Goal: Task Accomplishment & Management: Use online tool/utility

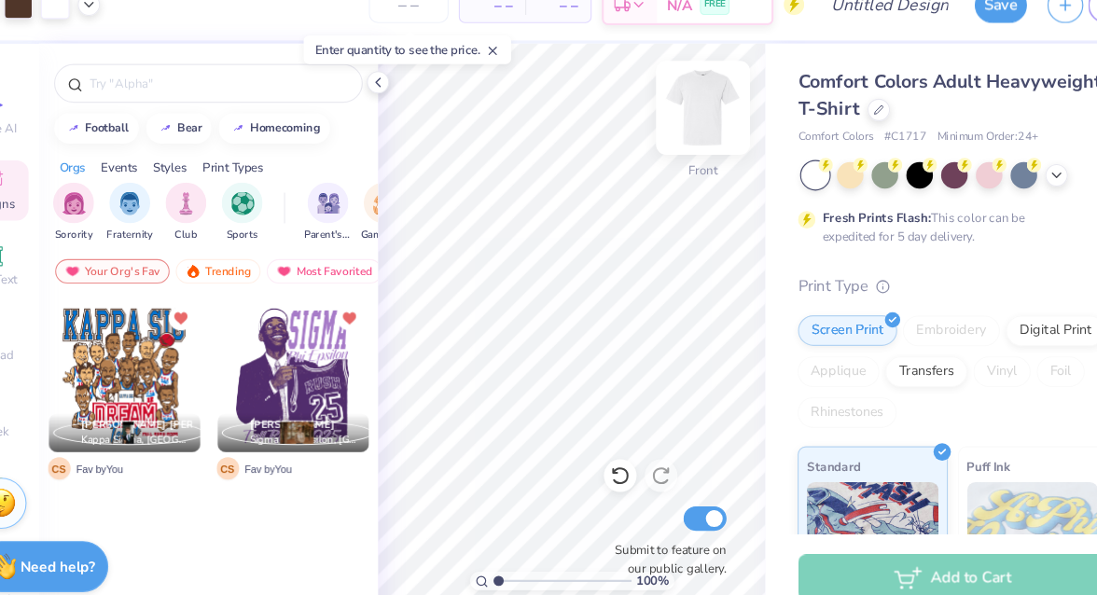
click at [689, 126] on img at bounding box center [690, 127] width 75 height 75
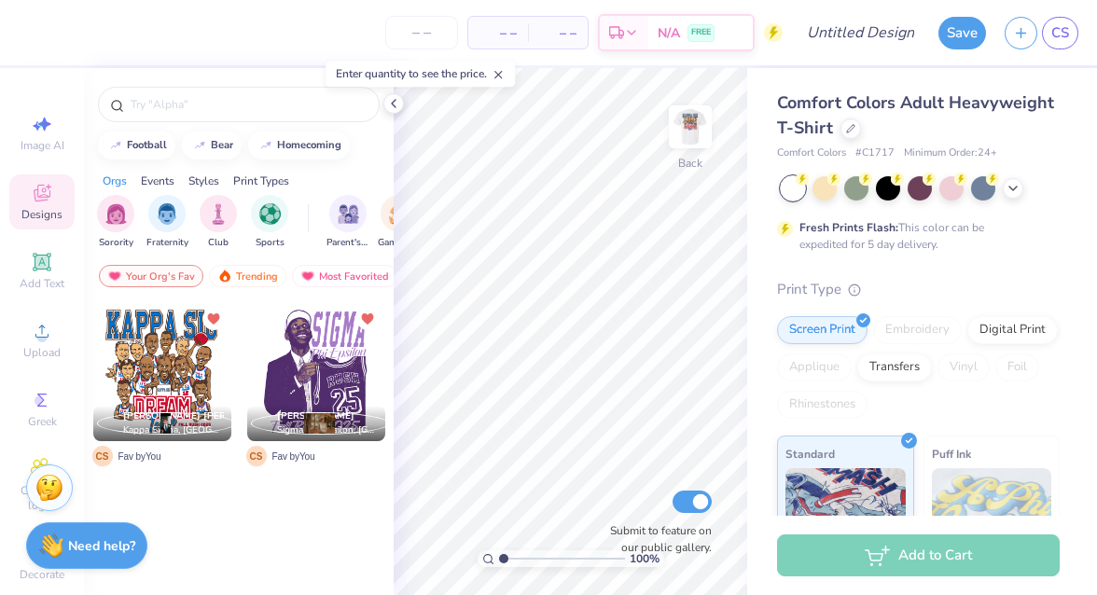
click at [500, 77] on line at bounding box center [498, 75] width 7 height 7
click at [24, 323] on div "Upload" at bounding box center [41, 340] width 65 height 55
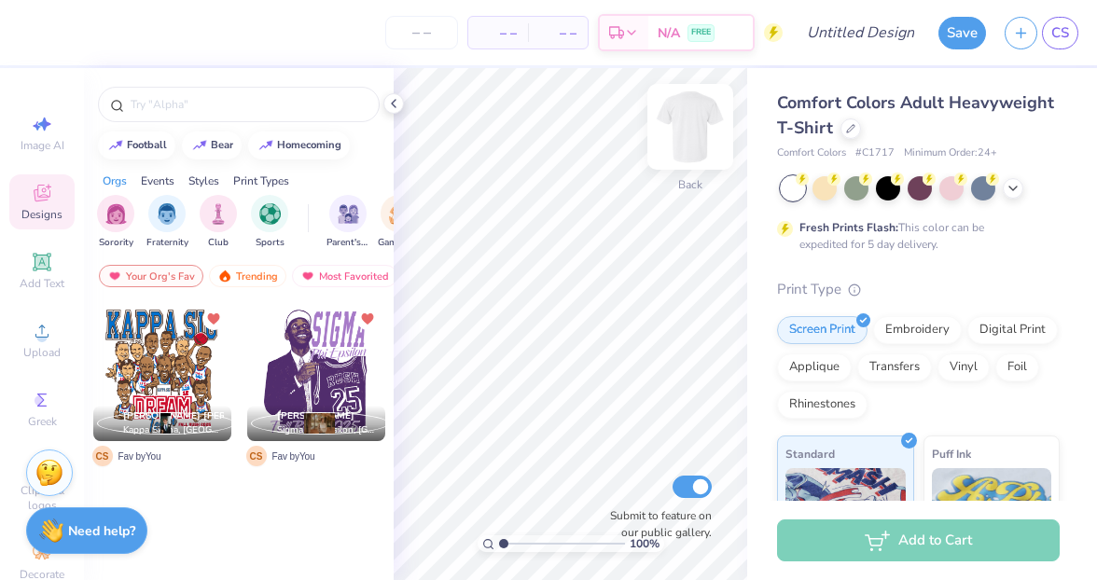
click at [699, 121] on img at bounding box center [690, 127] width 75 height 75
click at [160, 350] on div at bounding box center [162, 372] width 138 height 138
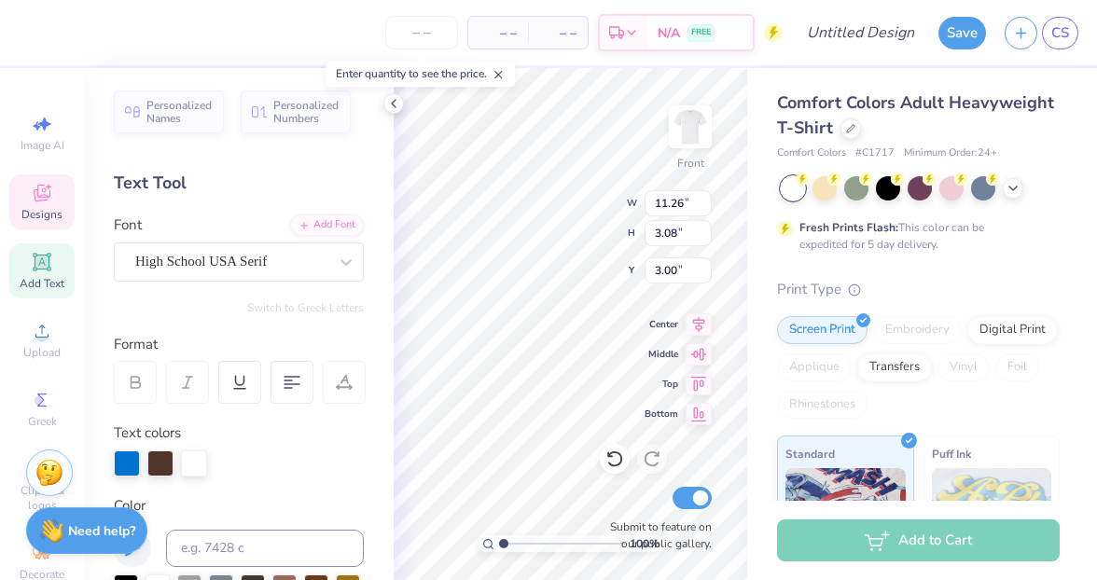
scroll to position [0, 2]
type textarea "Theta chi"
click at [617, 458] on icon at bounding box center [614, 459] width 19 height 19
type input "5.11"
click at [617, 459] on icon at bounding box center [614, 459] width 19 height 19
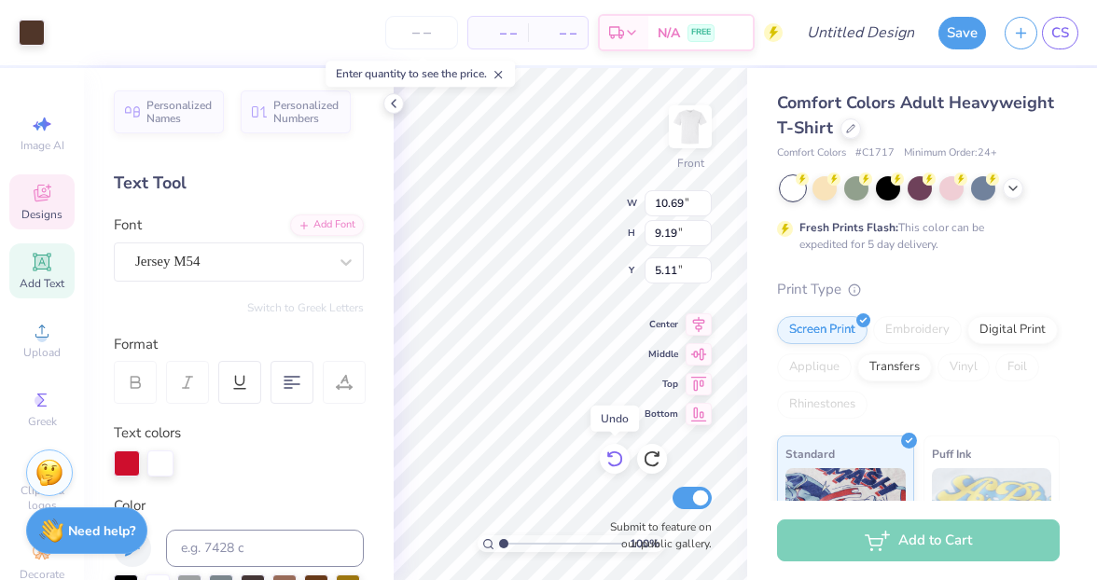
click at [617, 459] on icon at bounding box center [614, 459] width 19 height 19
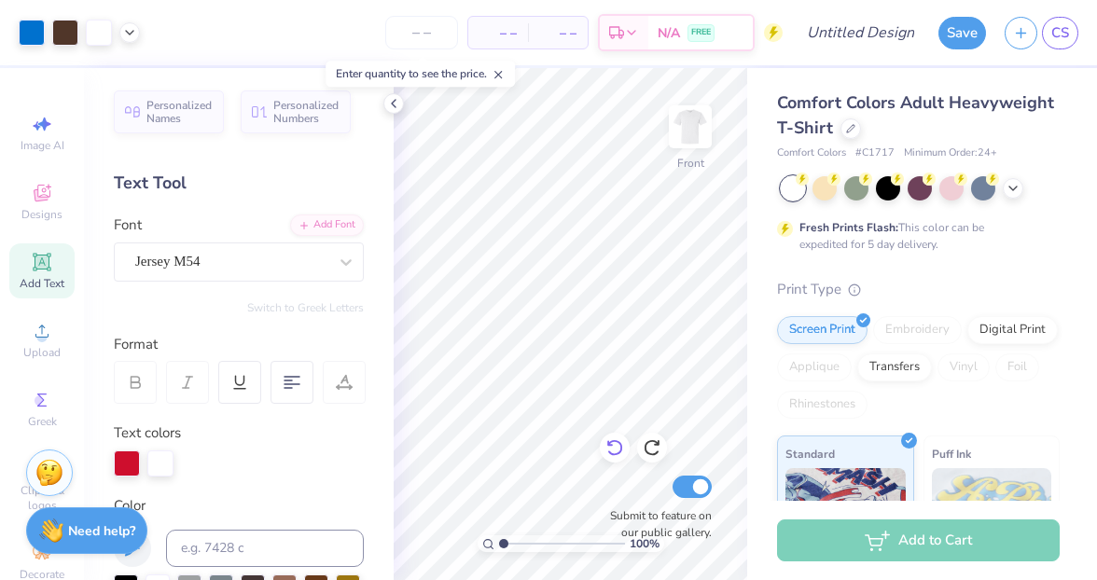
click at [613, 454] on icon at bounding box center [614, 448] width 16 height 17
click at [613, 452] on icon at bounding box center [614, 447] width 19 height 19
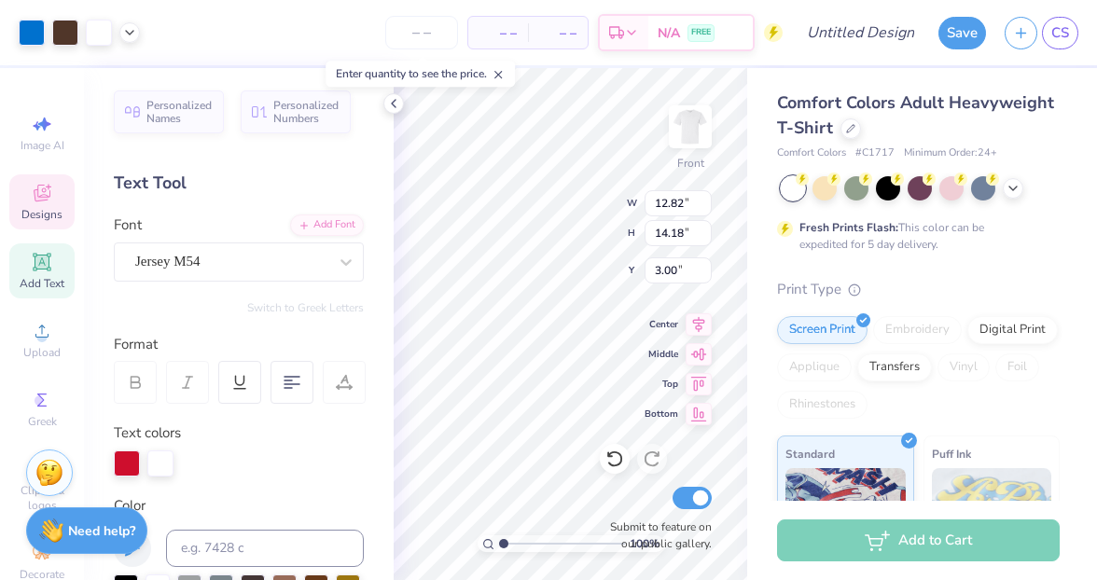
type input "12.82"
type input "14.18"
type input "12.79"
type input "3.50"
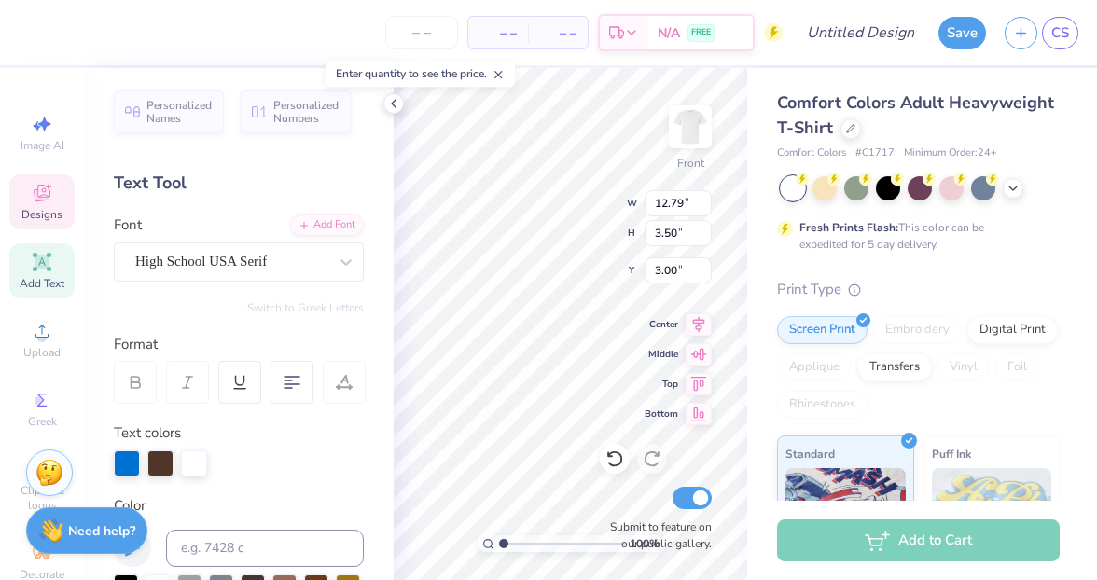
type textarea "Theta chi"
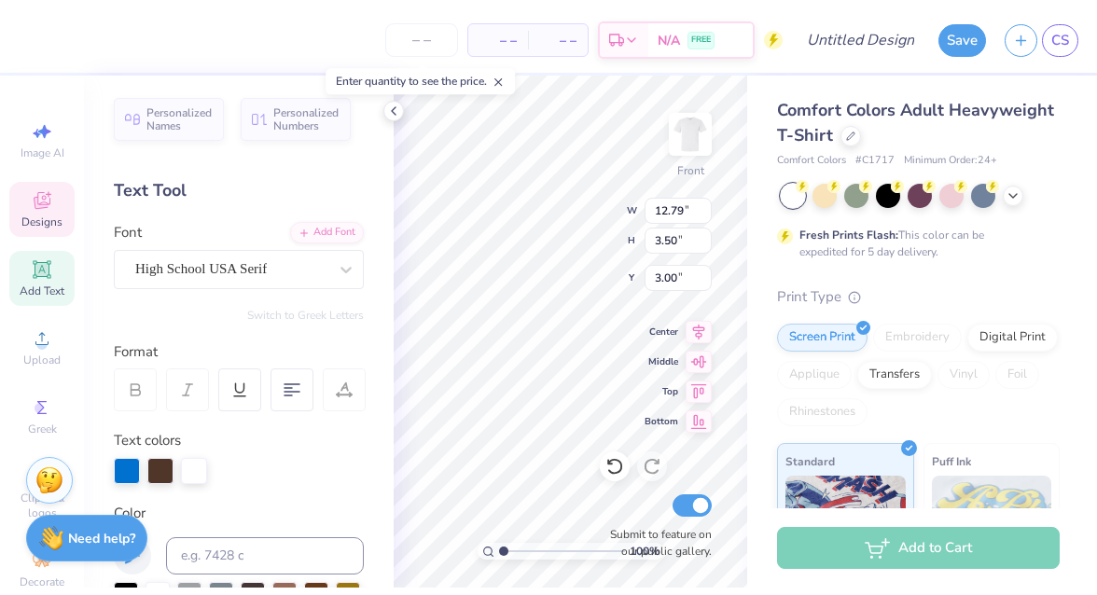
scroll to position [0, 2]
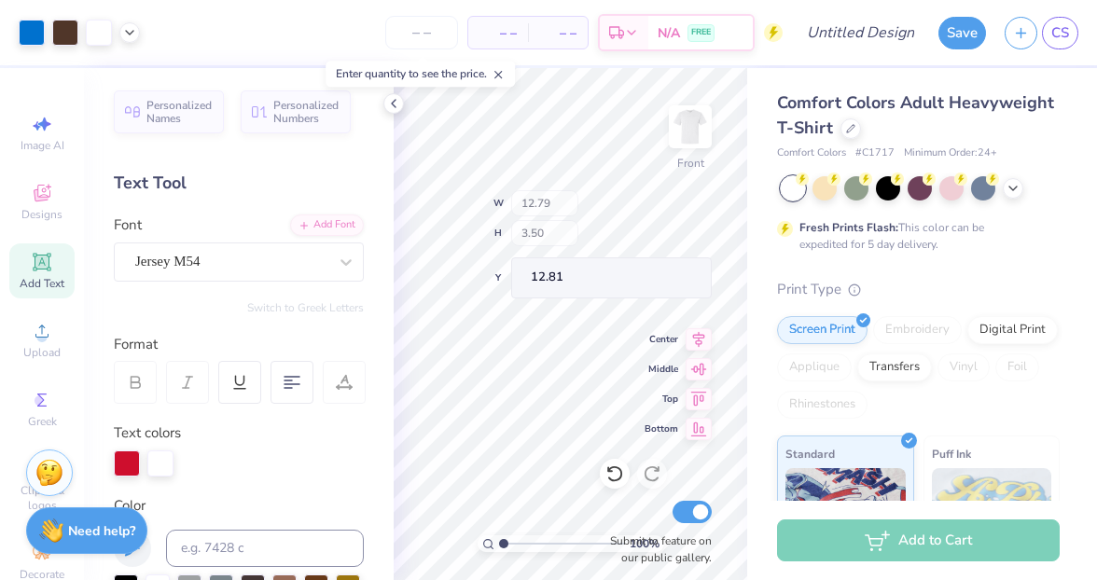
type input "6.72"
type input "2.67"
type input "12.81"
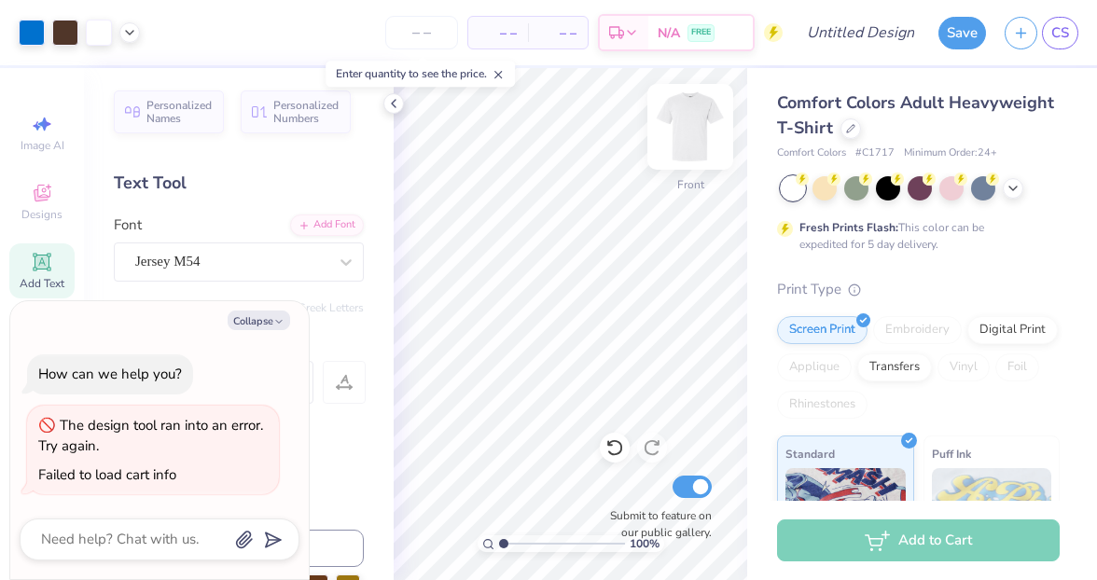
click at [692, 119] on img at bounding box center [690, 127] width 75 height 75
click at [684, 121] on img at bounding box center [690, 127] width 75 height 75
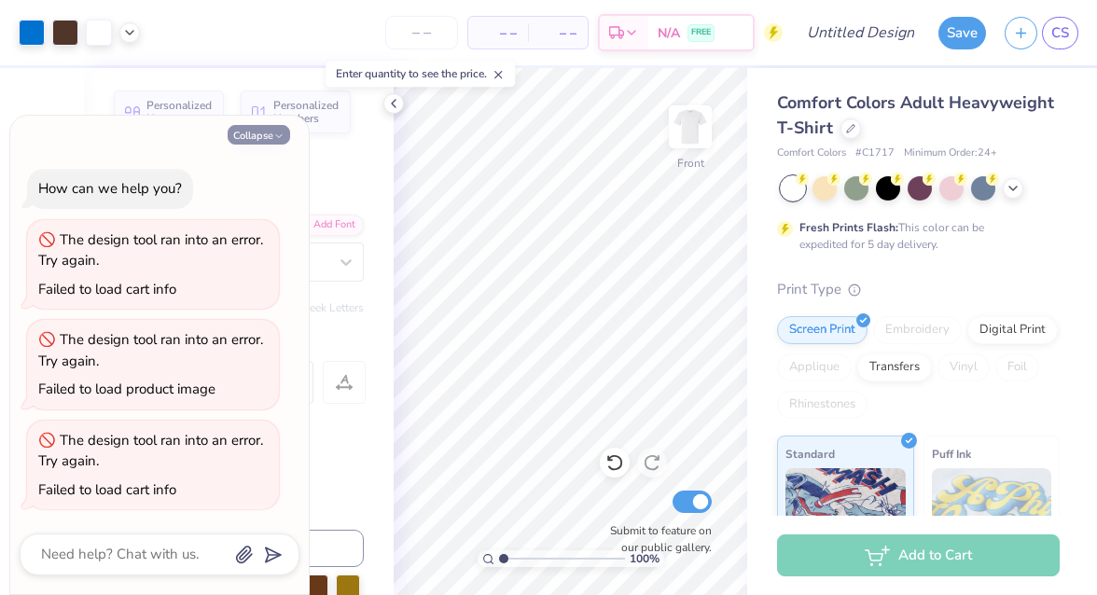
click at [280, 130] on button "Collapse" at bounding box center [259, 135] width 63 height 20
type textarea "x"
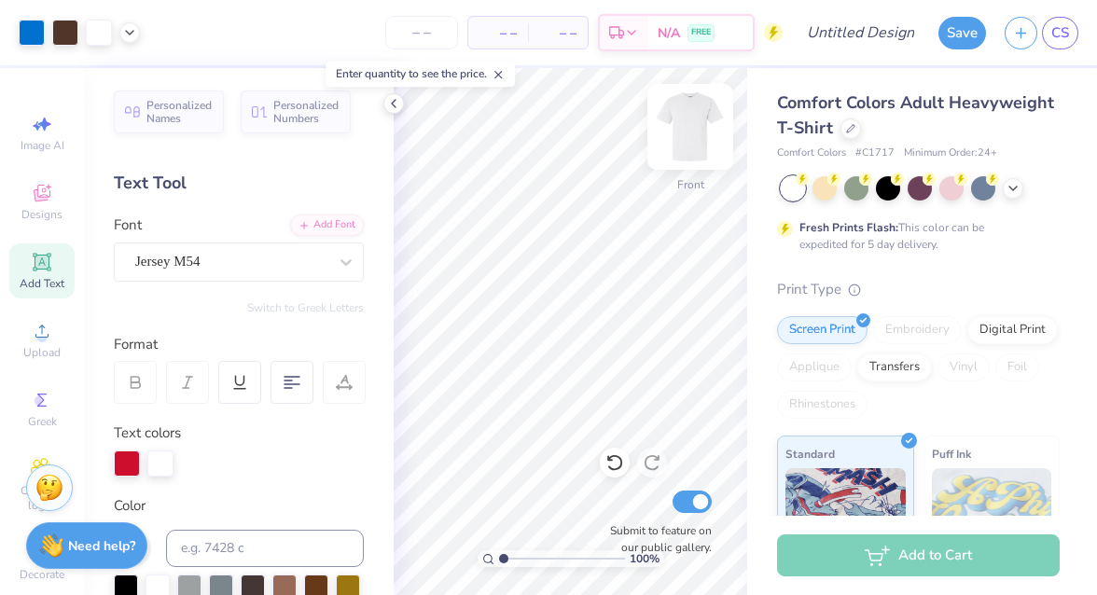
click at [698, 136] on img at bounding box center [690, 127] width 75 height 75
click at [512, 221] on div "Almost there" at bounding box center [745, 331] width 703 height 527
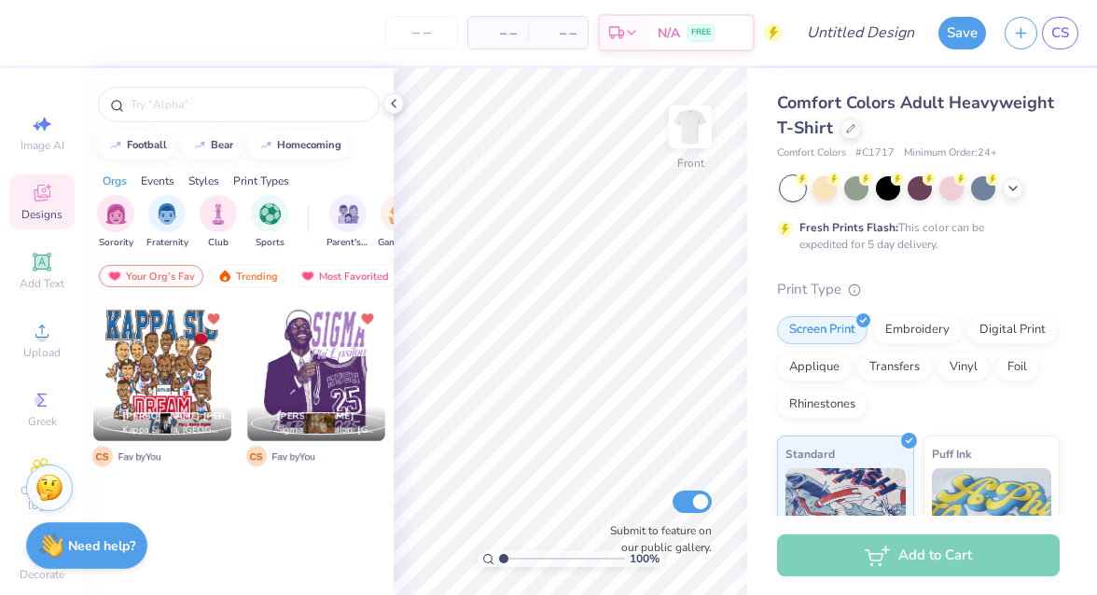
click at [174, 337] on div at bounding box center [162, 372] width 138 height 138
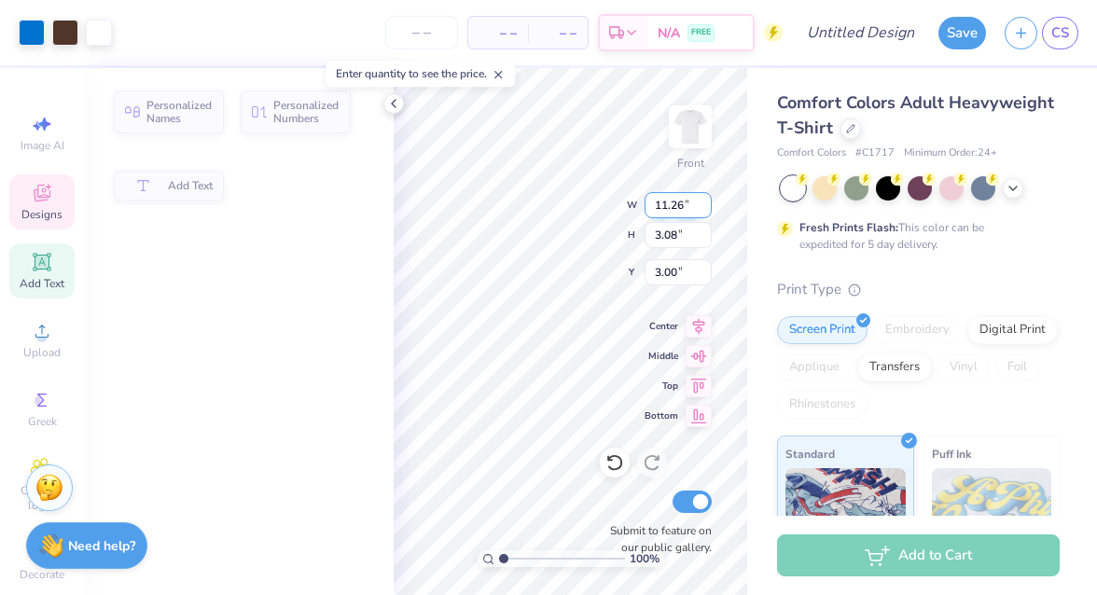
type input "11.26"
type input "3.08"
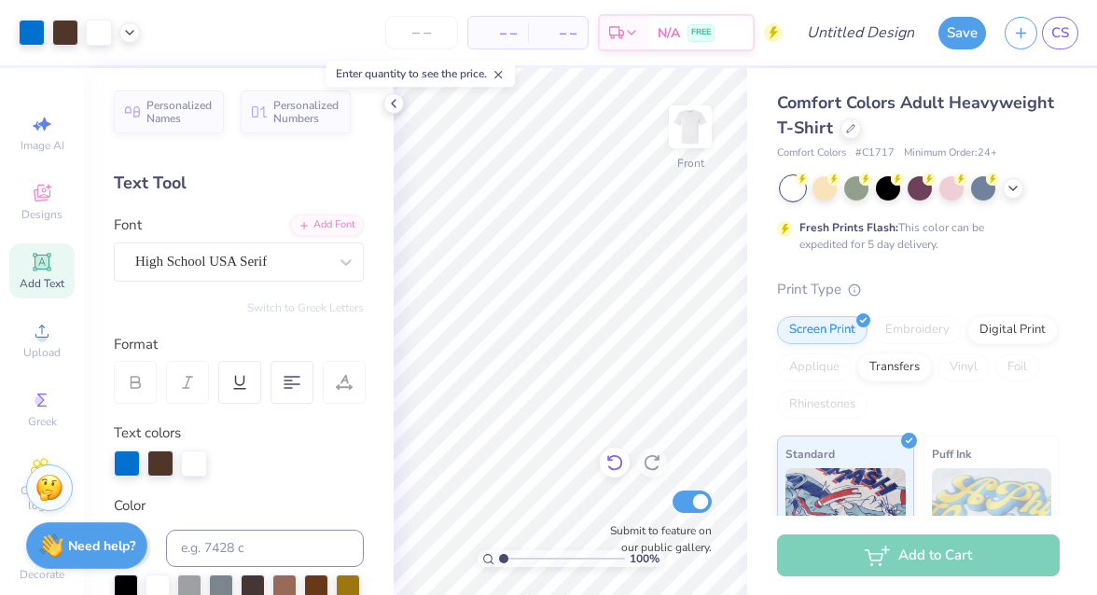
click at [619, 464] on icon at bounding box center [614, 462] width 19 height 19
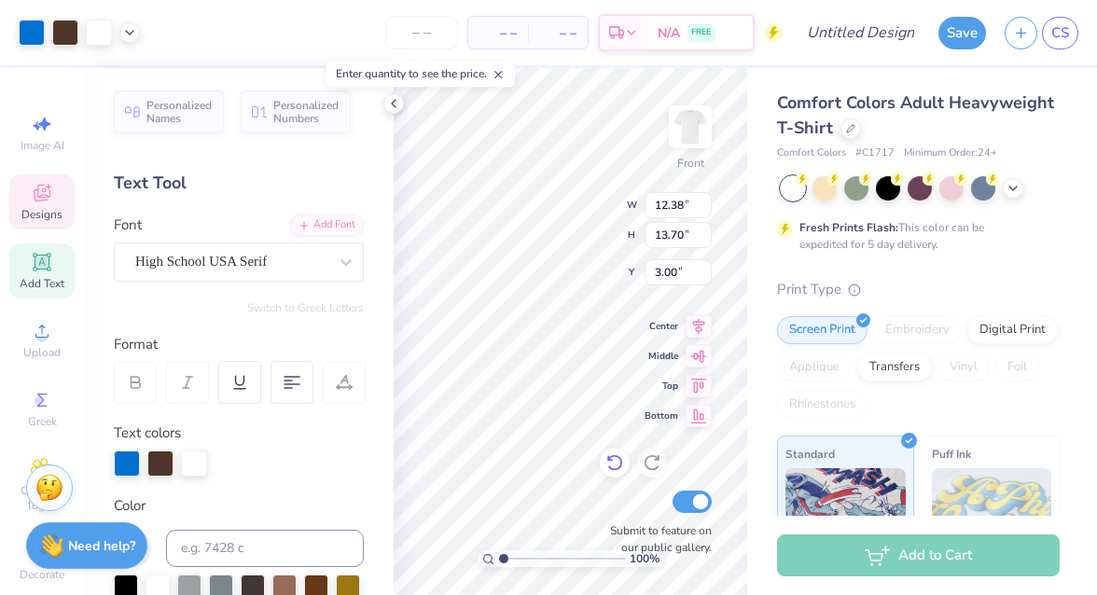
type input "12.38"
type input "13.70"
type input "12.36"
type input "3.38"
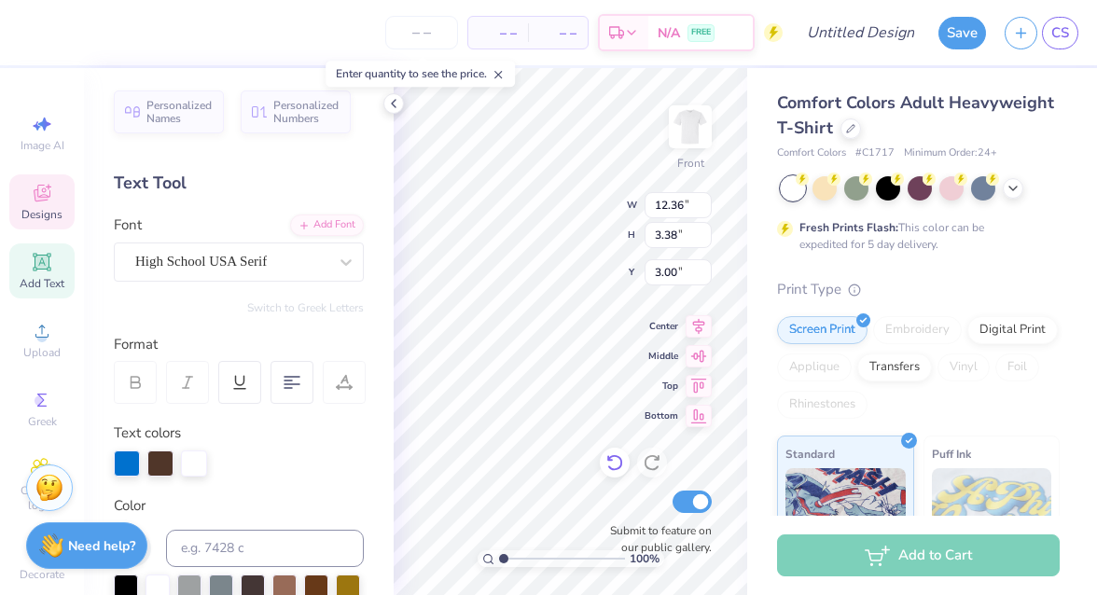
type textarea "Theta chi"
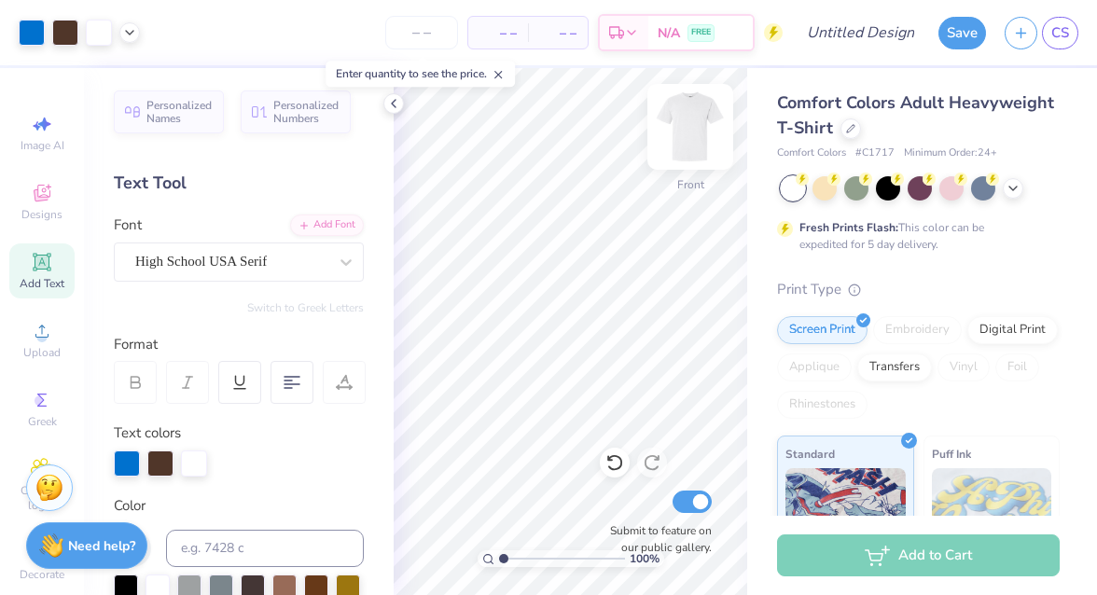
click at [704, 124] on img at bounding box center [690, 127] width 75 height 75
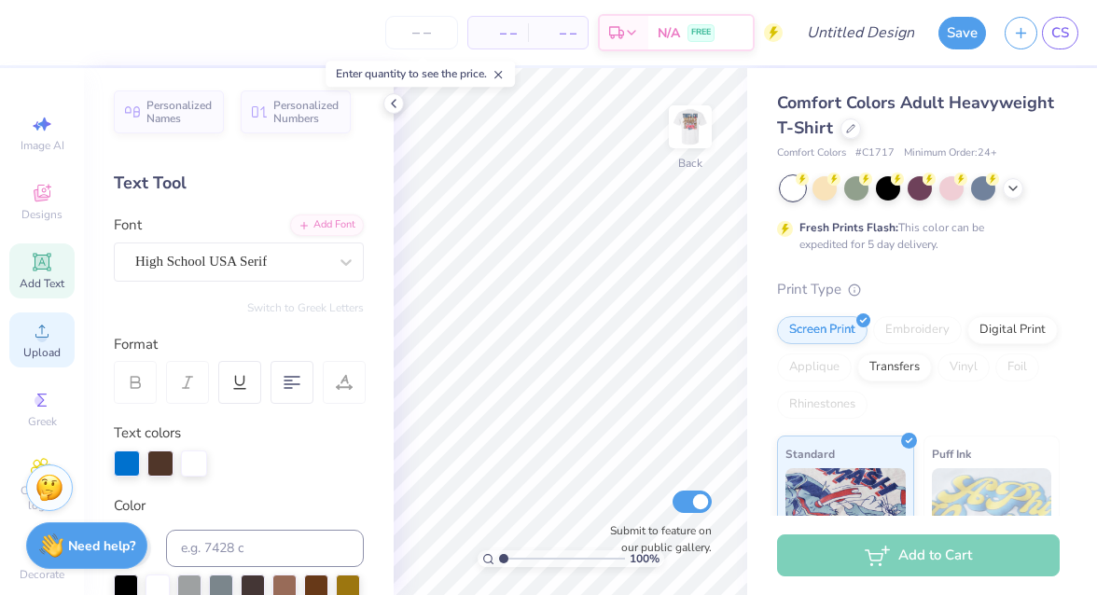
click at [33, 340] on icon at bounding box center [42, 331] width 22 height 22
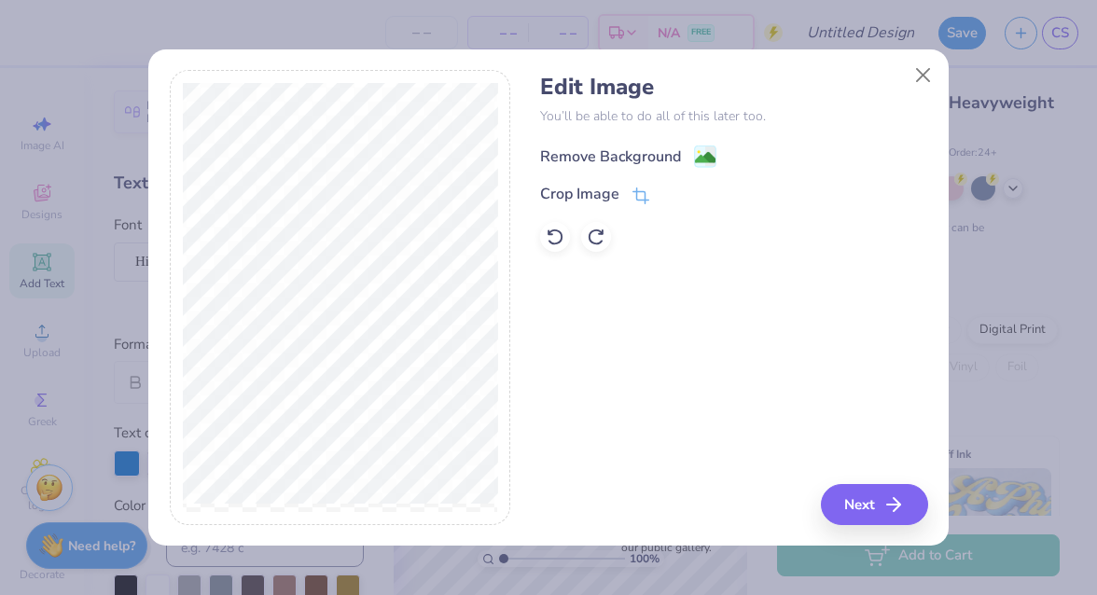
click at [605, 165] on div "Remove Background" at bounding box center [610, 157] width 141 height 22
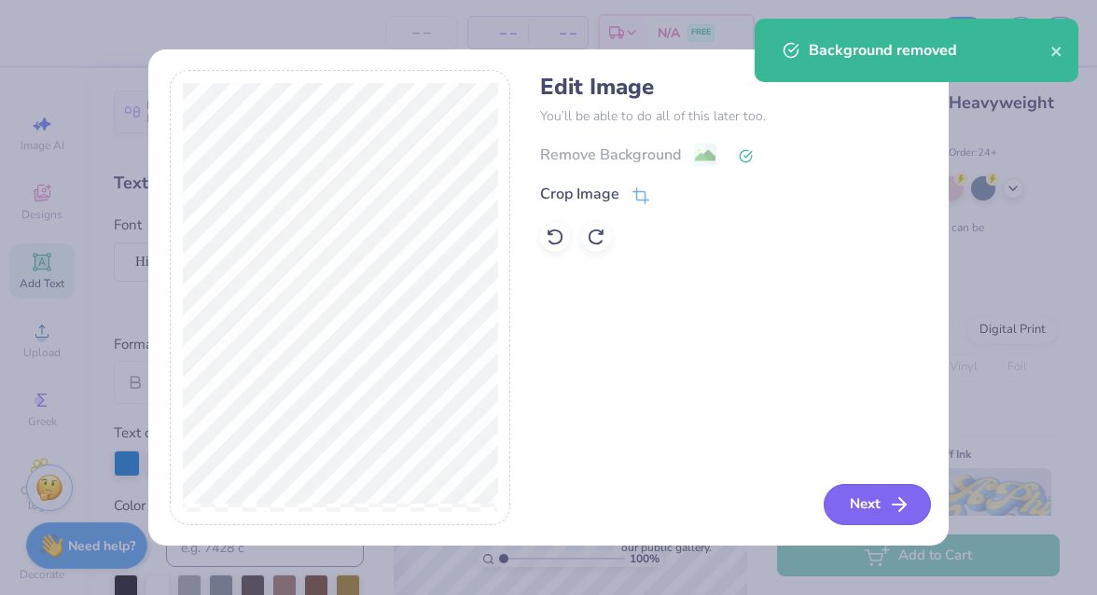
click at [854, 515] on button "Next" at bounding box center [877, 504] width 107 height 41
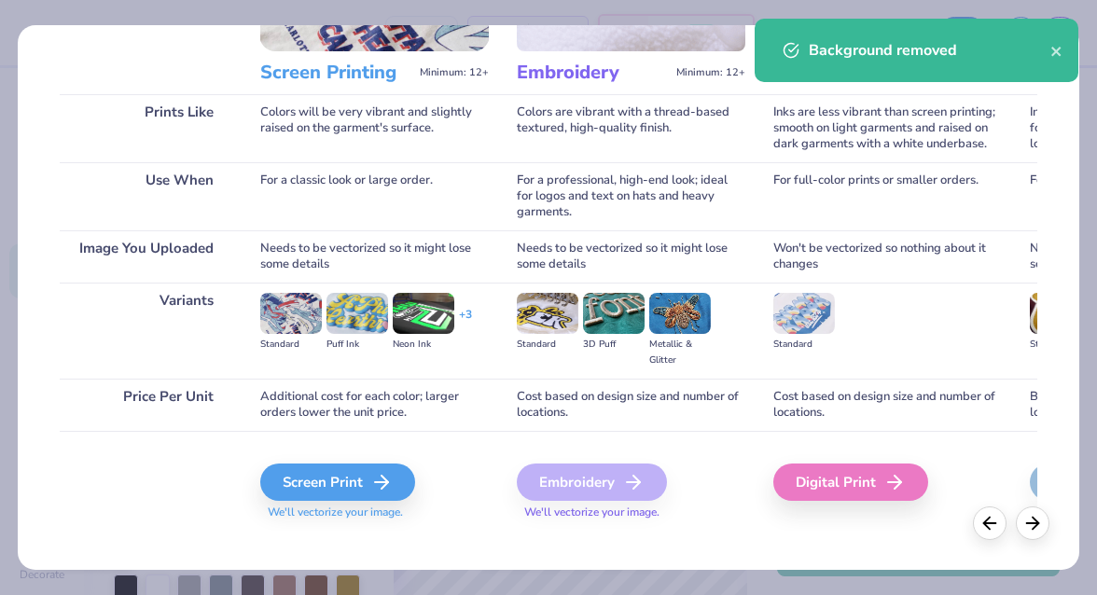
scroll to position [241, 0]
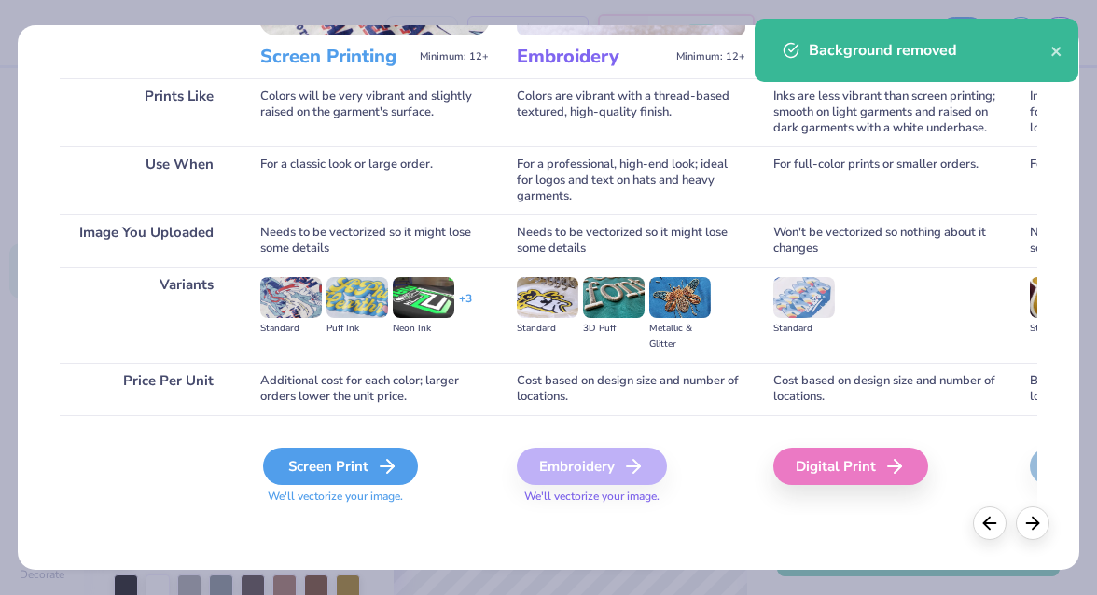
click at [347, 466] on div "Screen Print" at bounding box center [340, 466] width 155 height 37
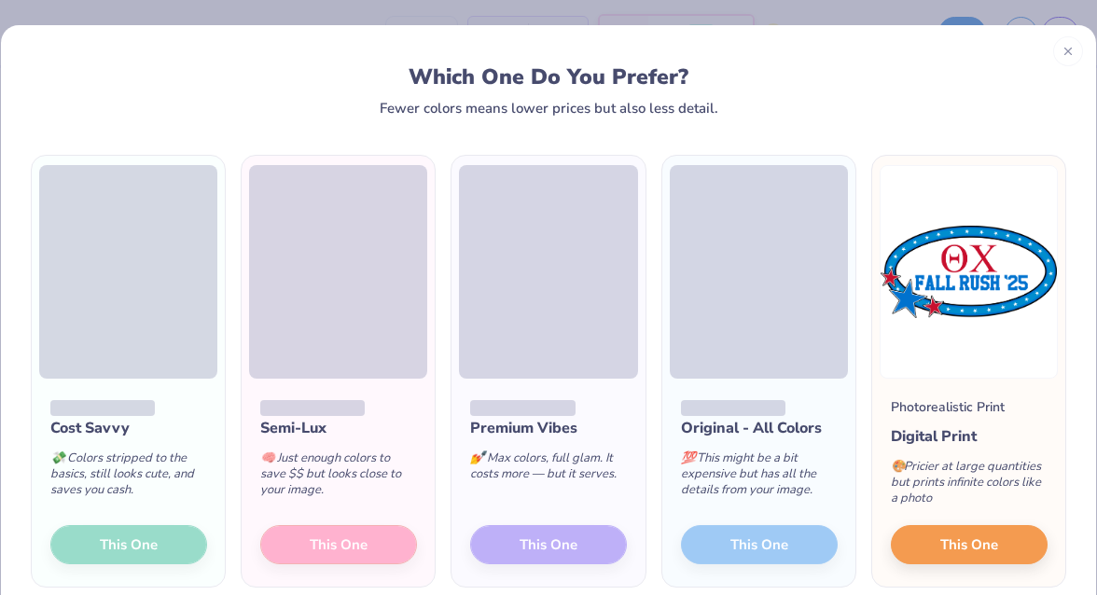
scroll to position [44, 0]
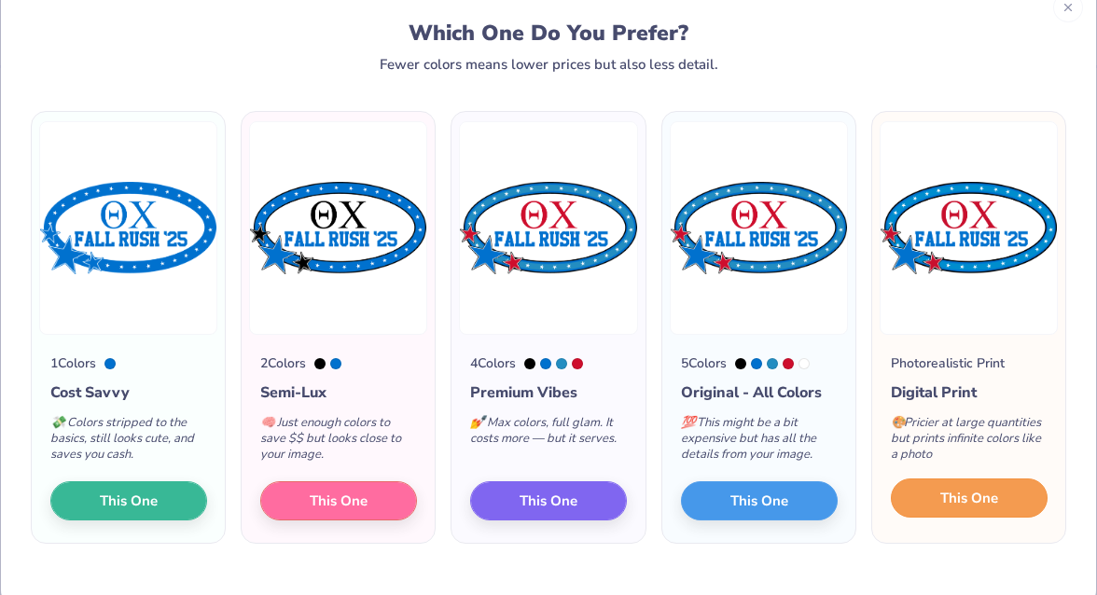
click at [992, 497] on span "This One" at bounding box center [969, 498] width 58 height 21
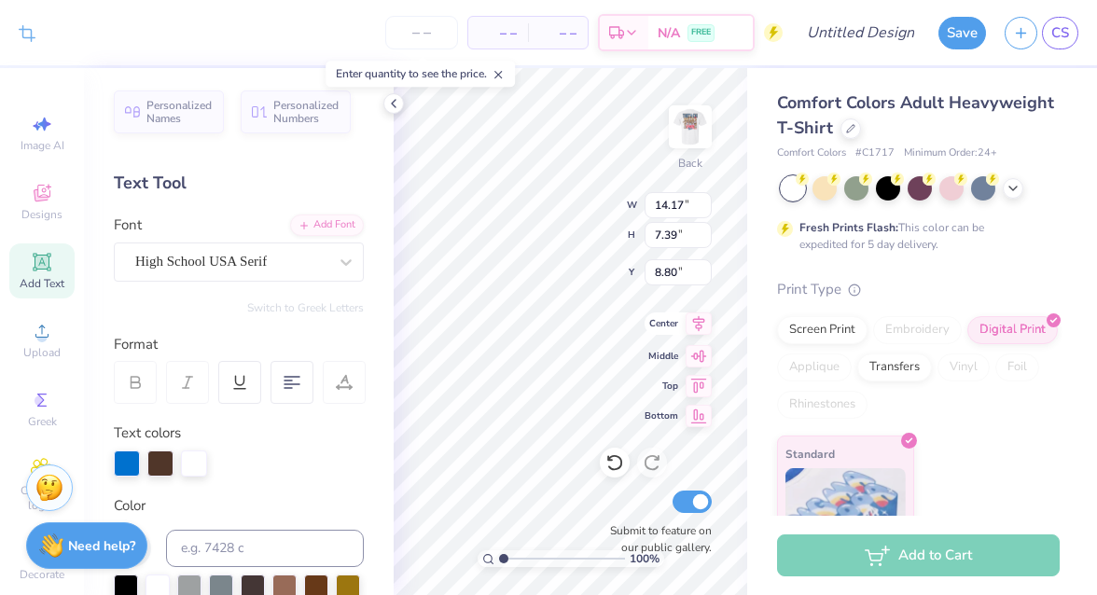
type input "3.76"
type input "1.96"
type input "2.31"
type input "2.02"
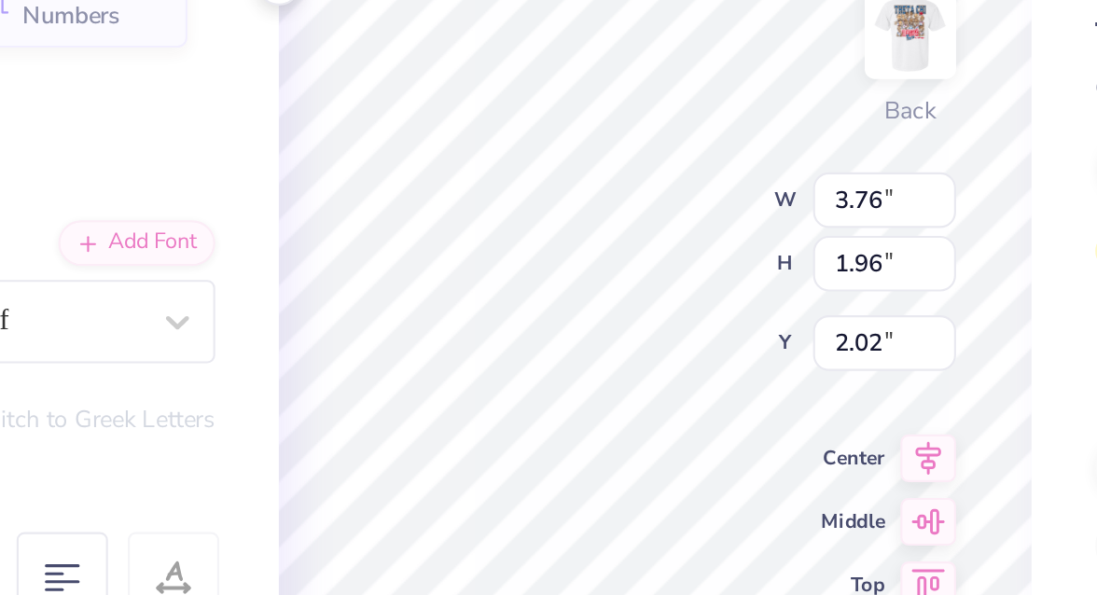
type input "4.52"
type input "2.36"
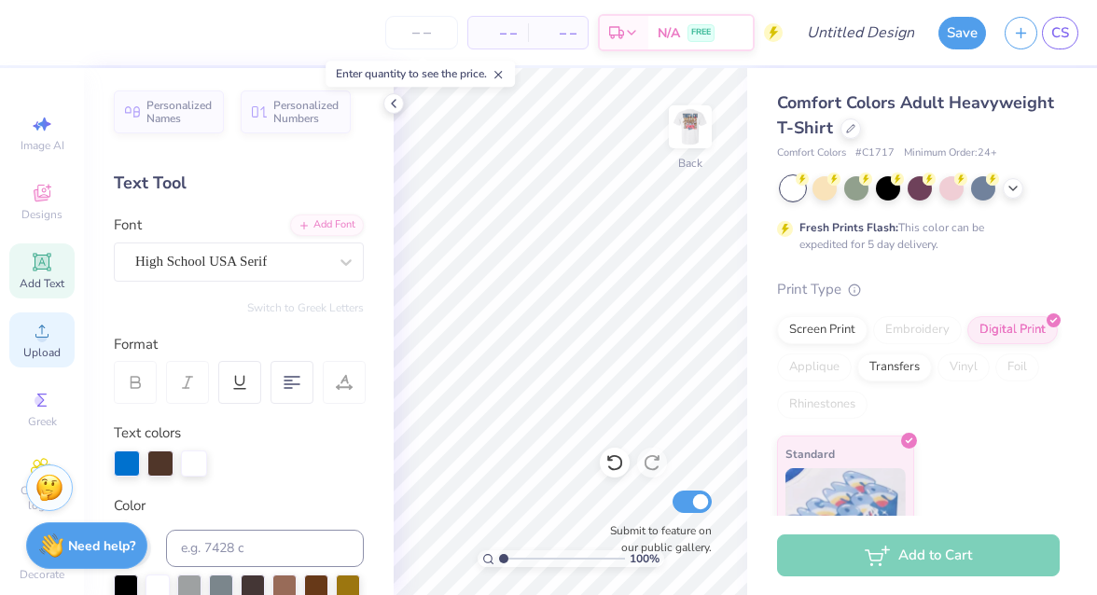
click at [31, 361] on div "Upload" at bounding box center [41, 340] width 65 height 55
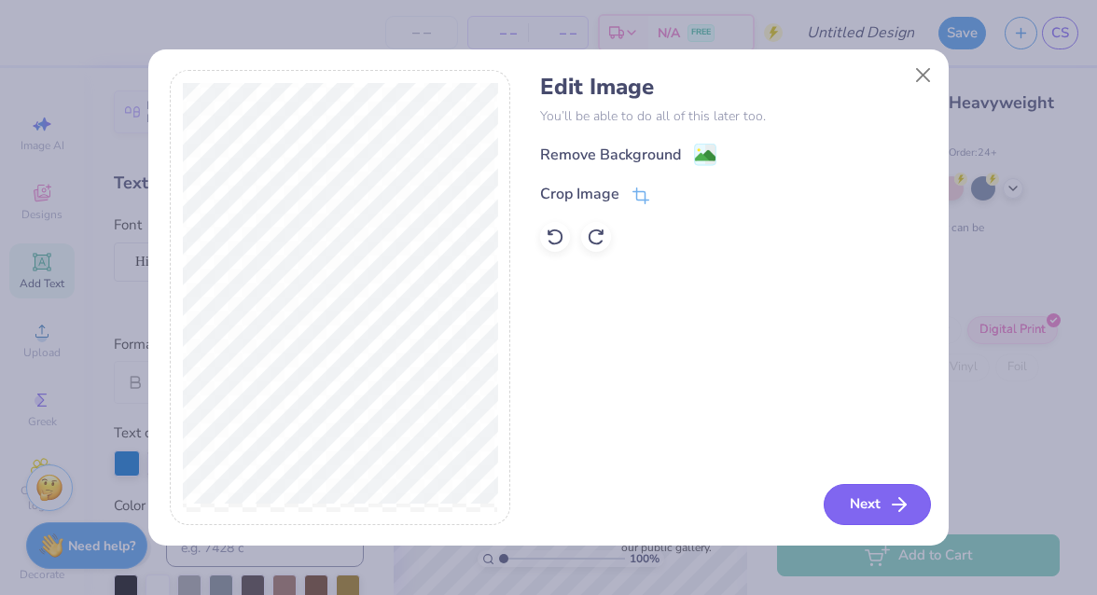
click at [864, 493] on button "Next" at bounding box center [877, 504] width 107 height 41
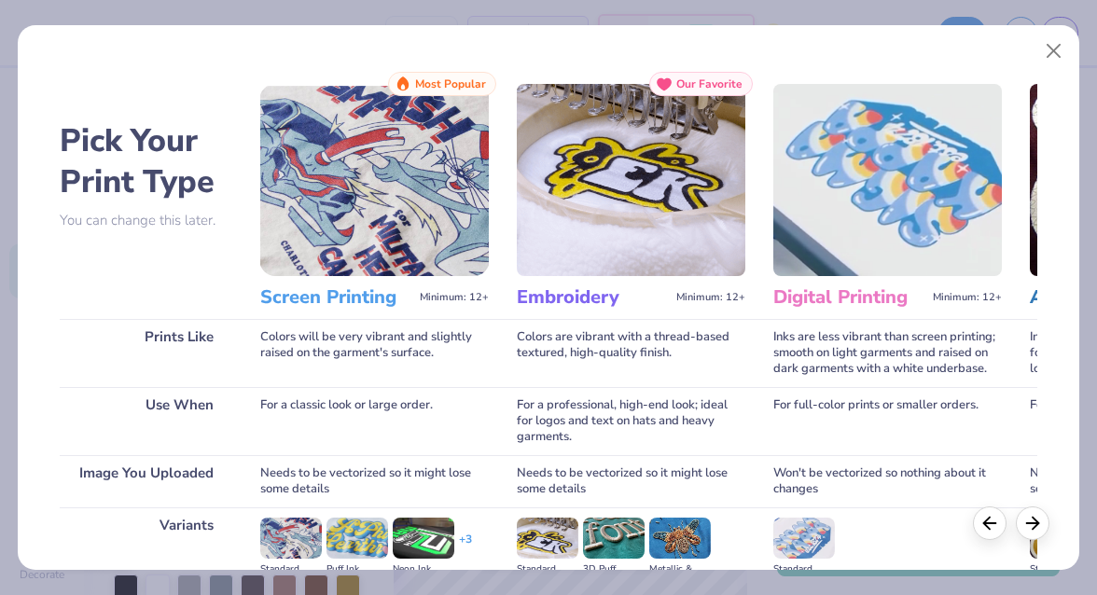
scroll to position [241, 0]
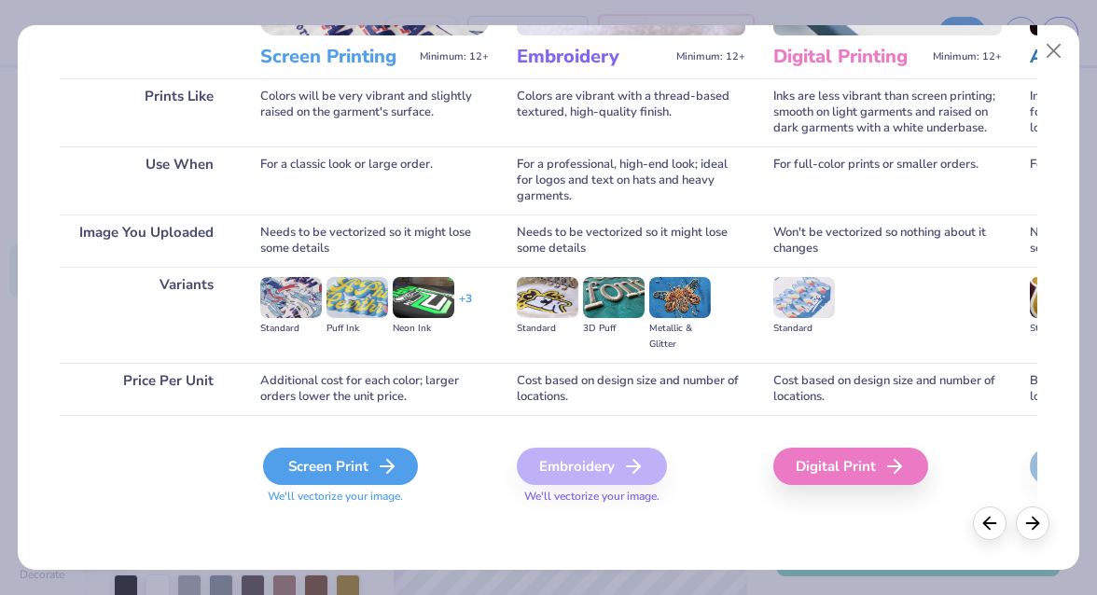
click at [385, 456] on icon at bounding box center [387, 466] width 22 height 22
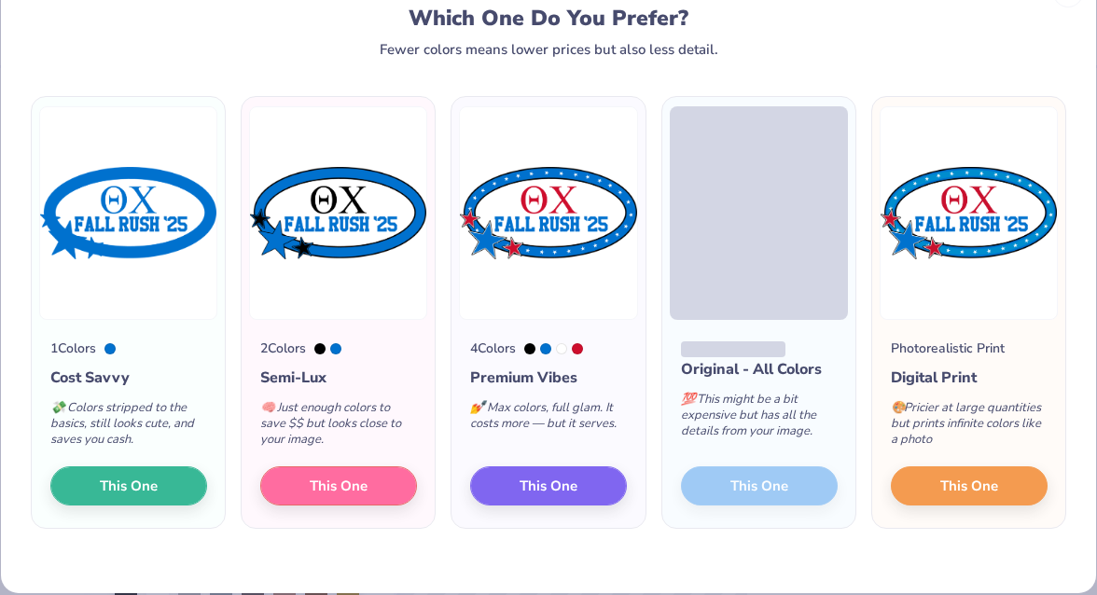
scroll to position [61, 0]
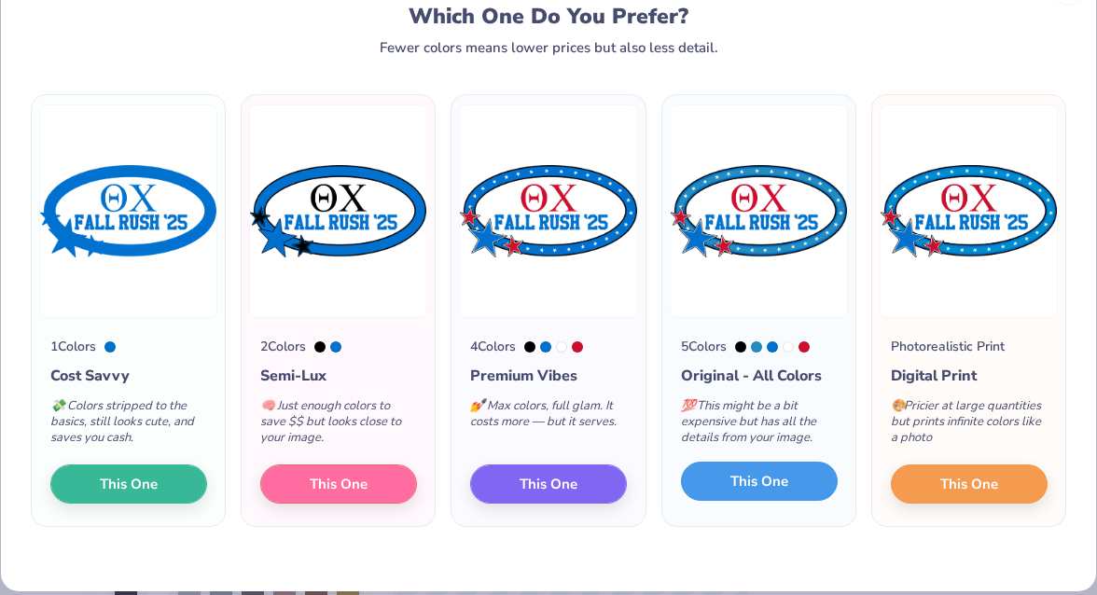
click at [796, 480] on button "This One" at bounding box center [759, 481] width 157 height 39
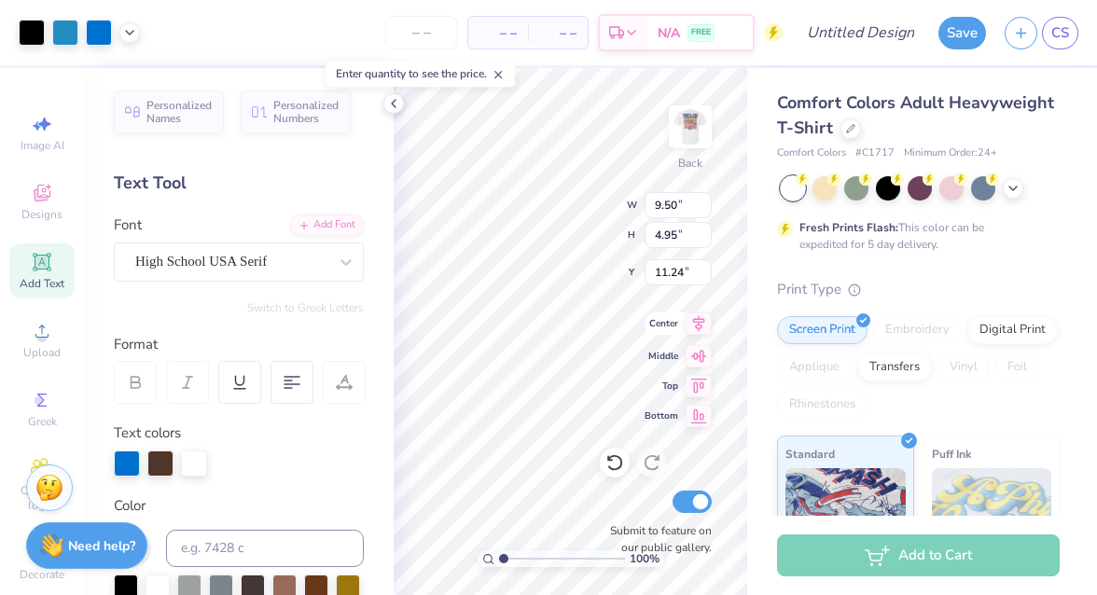
type input "9.50"
type input "4.95"
type input "0.89"
type input "4.02"
type input "2.09"
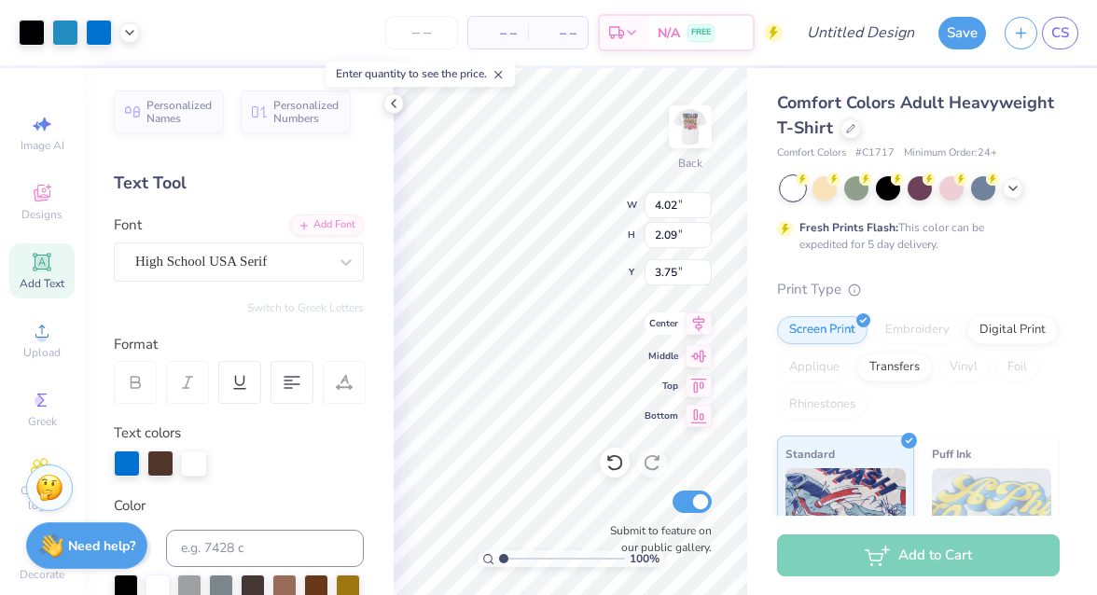
type input "1.95"
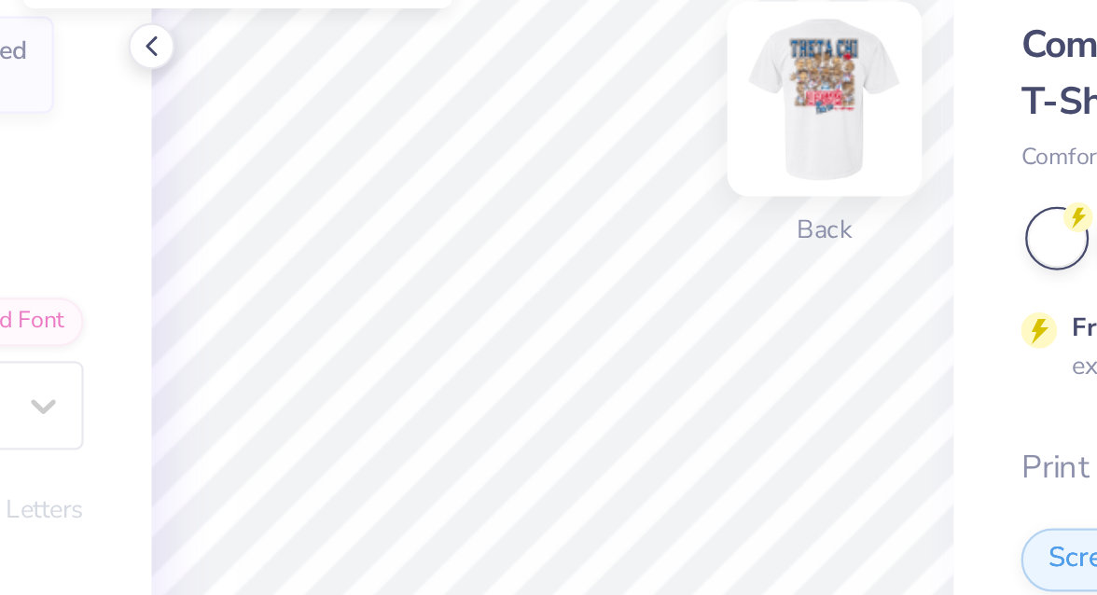
click at [674, 125] on img at bounding box center [690, 127] width 75 height 75
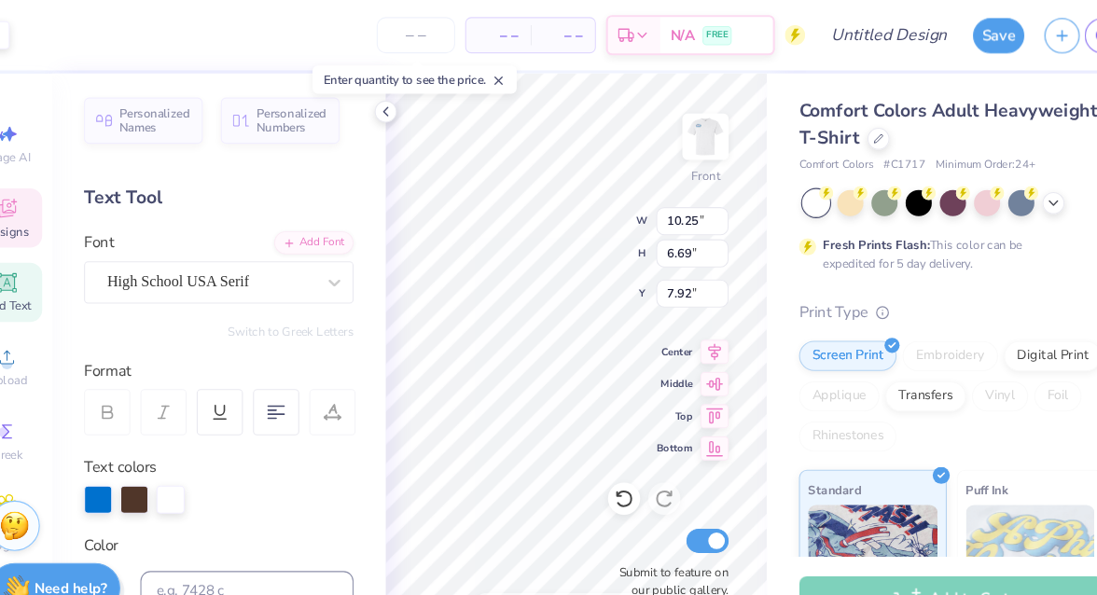
type input "1.42"
type input "0.39"
type input "11.63"
type textarea "S"
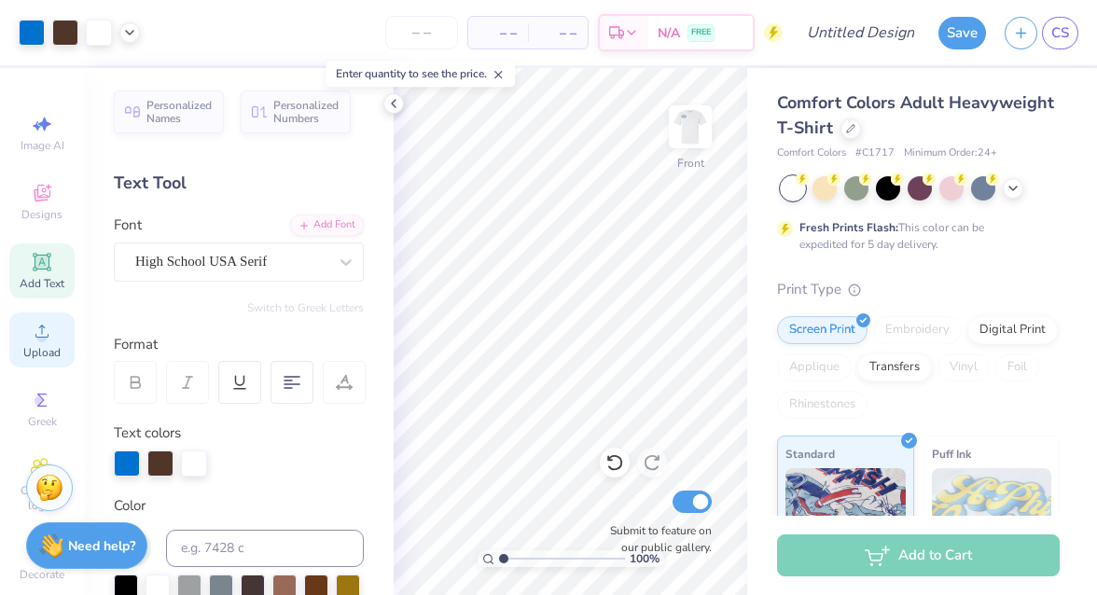
click at [31, 330] on icon at bounding box center [42, 331] width 22 height 22
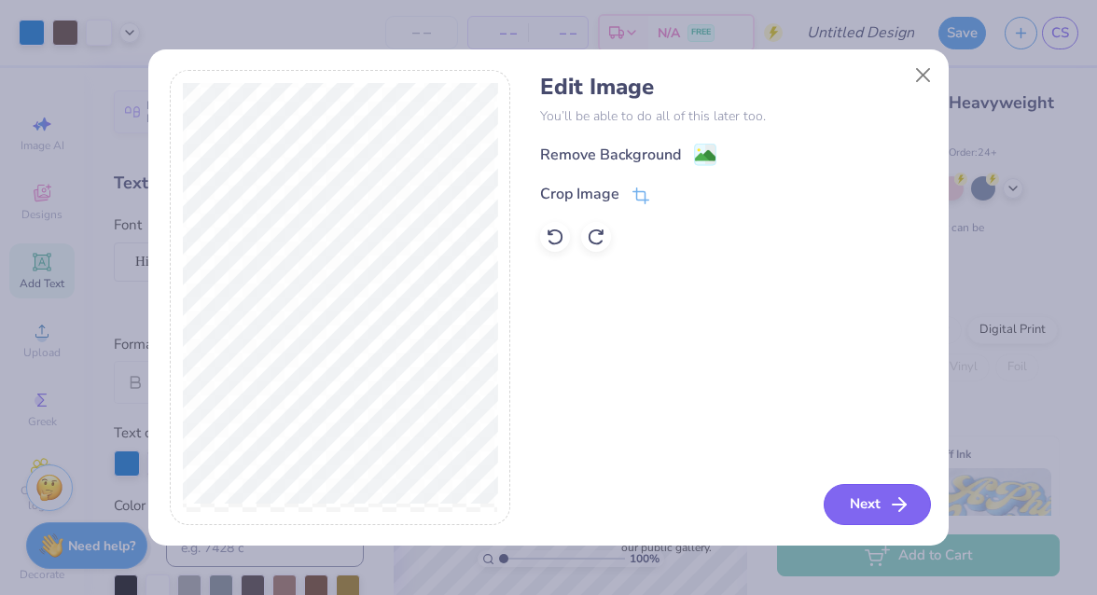
click at [842, 490] on button "Next" at bounding box center [877, 504] width 107 height 41
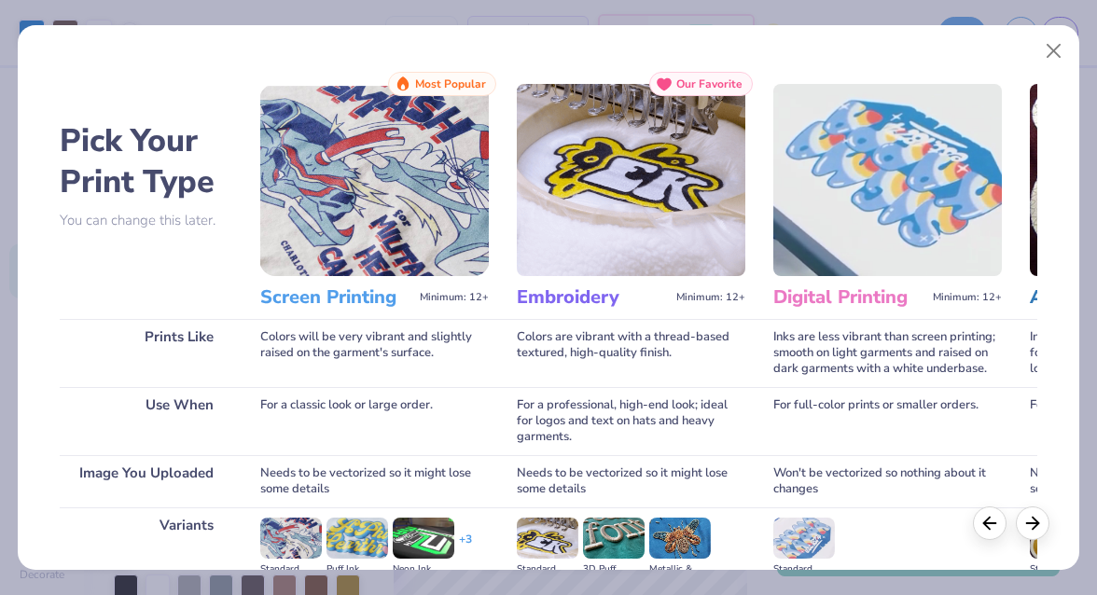
scroll to position [241, 0]
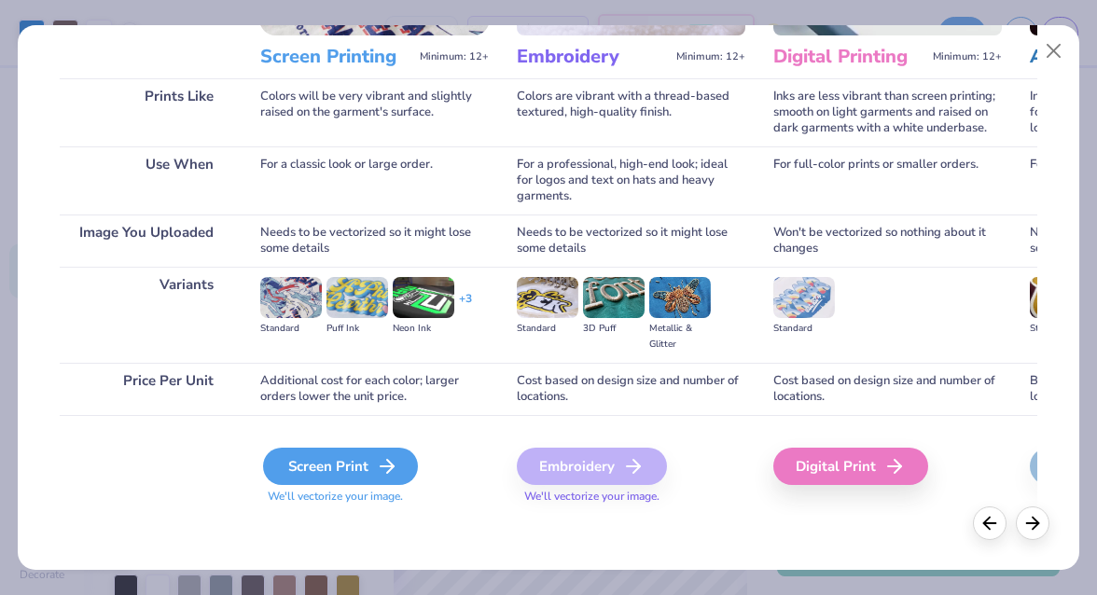
click at [376, 460] on icon at bounding box center [387, 466] width 22 height 22
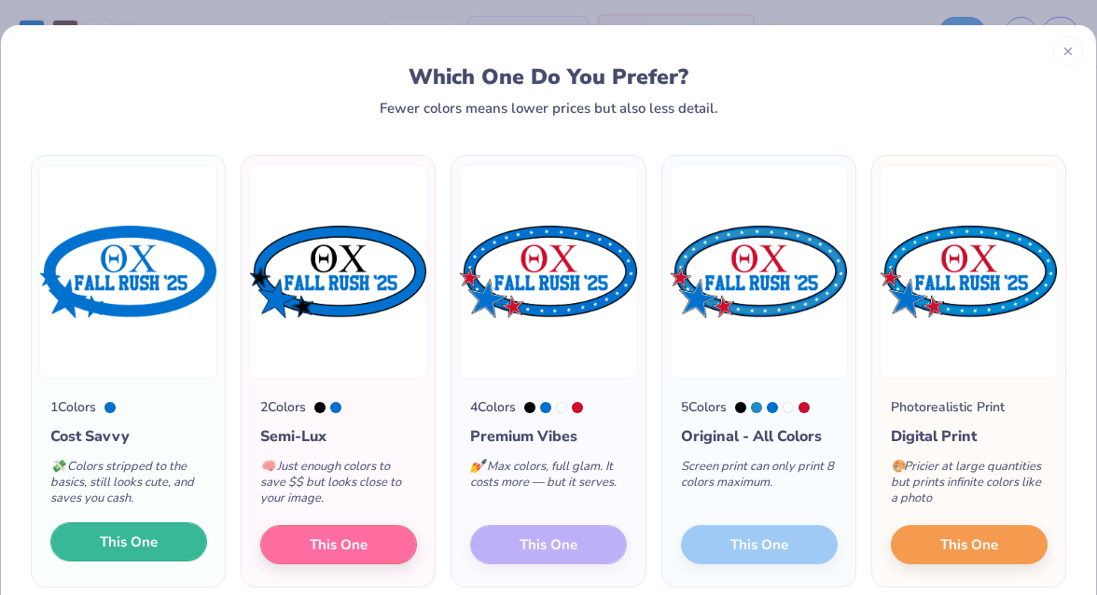
click at [149, 535] on span "This One" at bounding box center [129, 542] width 58 height 21
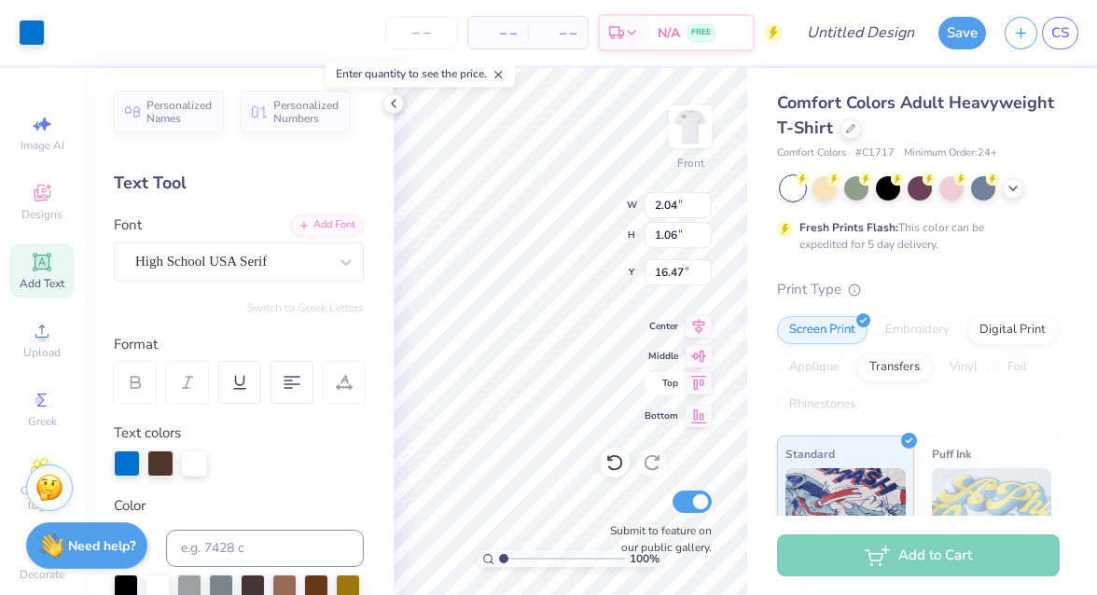
type input "2.04"
type input "1.06"
type input "16.47"
click at [612, 463] on icon at bounding box center [614, 462] width 19 height 19
type input "14.53"
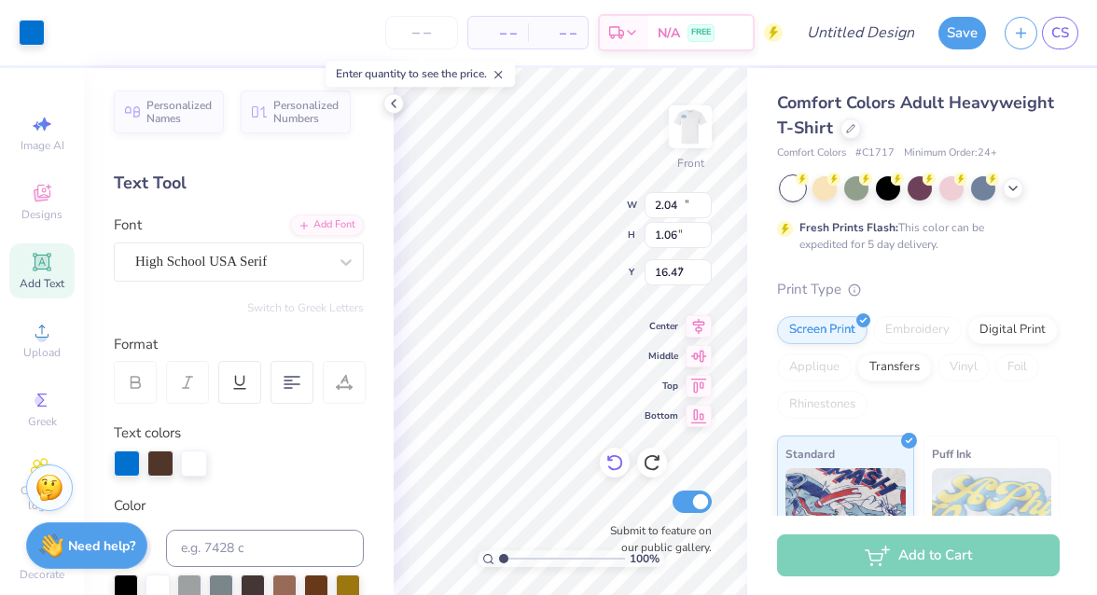
type input "7.57"
type input "9.96"
type input "8.95"
type input "4.66"
type input "16.70"
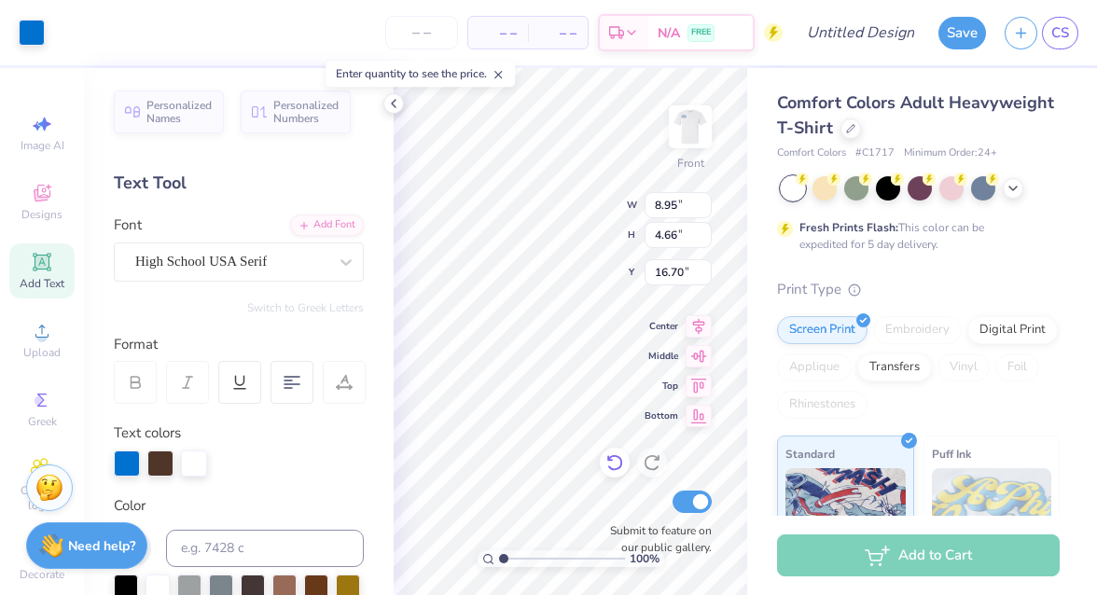
type input "2.42"
type input "1.26"
type input "20.10"
type input "1.68"
type input "0.88"
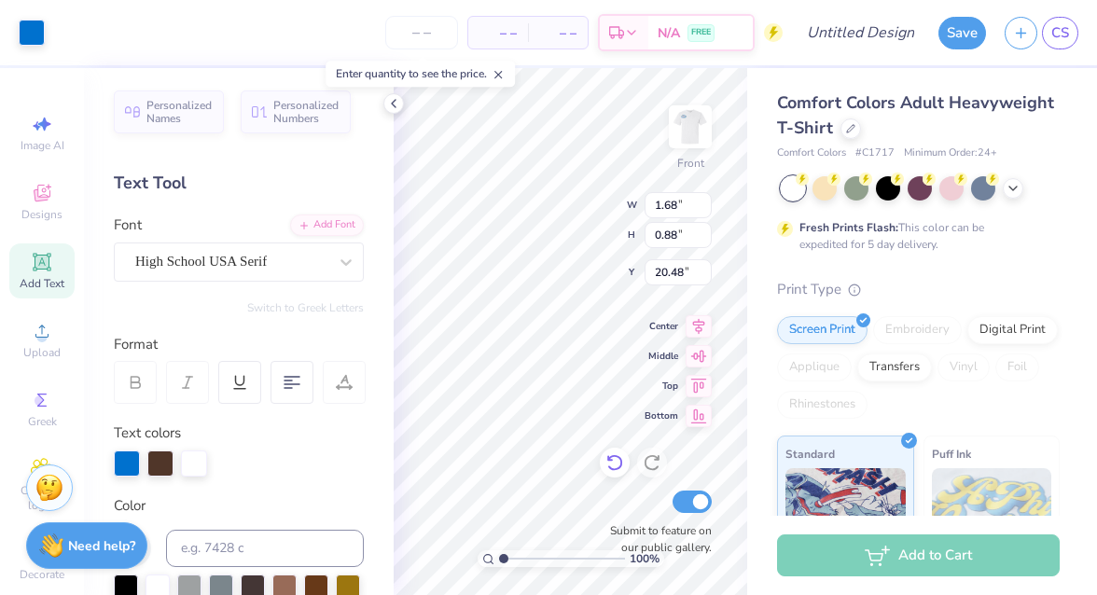
type input "20.17"
type input "0.65"
type input "0.34"
type input "20.71"
type input "11.71"
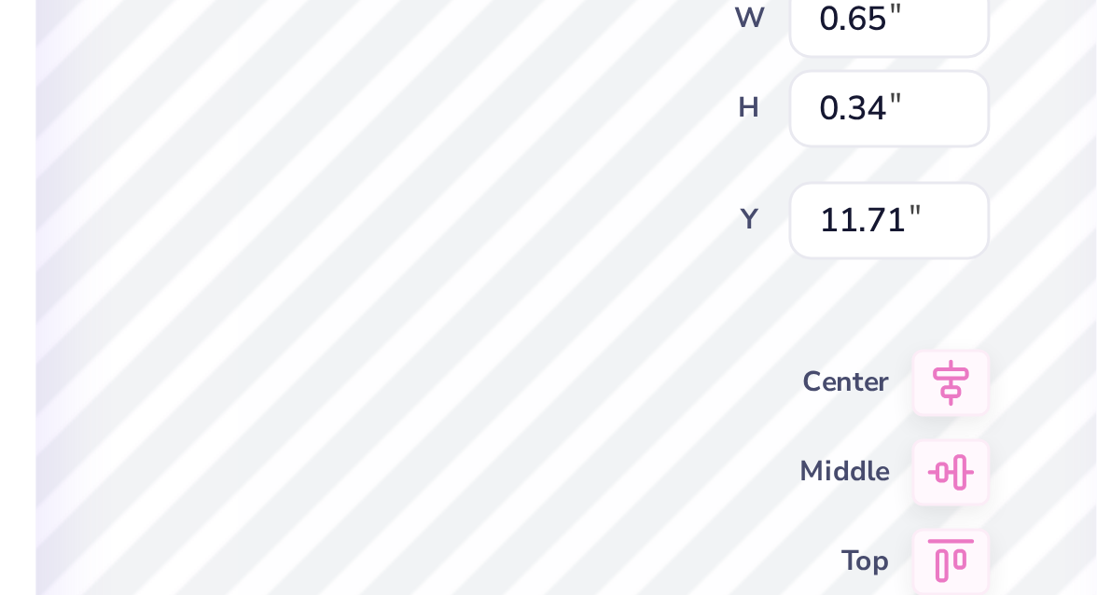
type input "1.36"
type input "0.71"
type input "11.35"
type input "1.06"
type input "0.55"
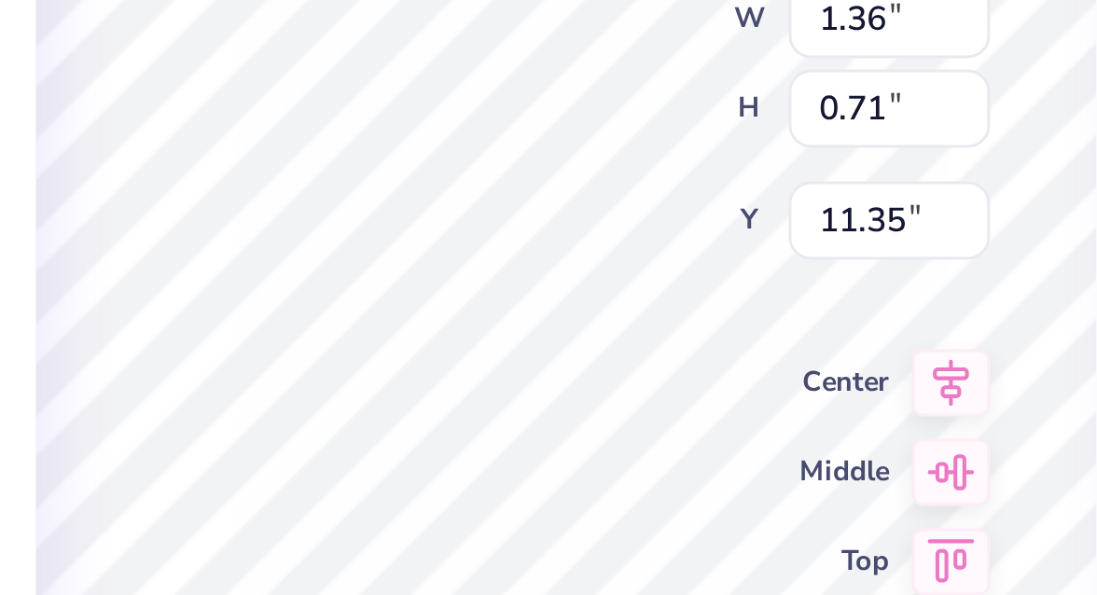
type input "11.51"
type input "6.49"
type input "2.58"
type input "12.47"
type input "1.06"
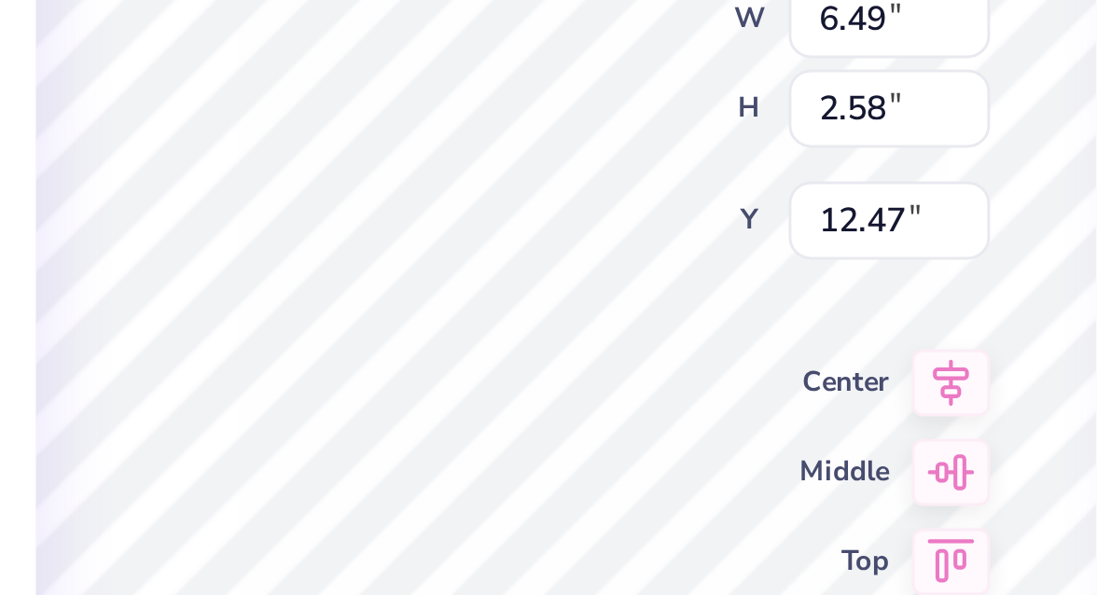
type input "0.55"
type input "11.43"
type input "1.46"
type input "0.76"
type input "0.99"
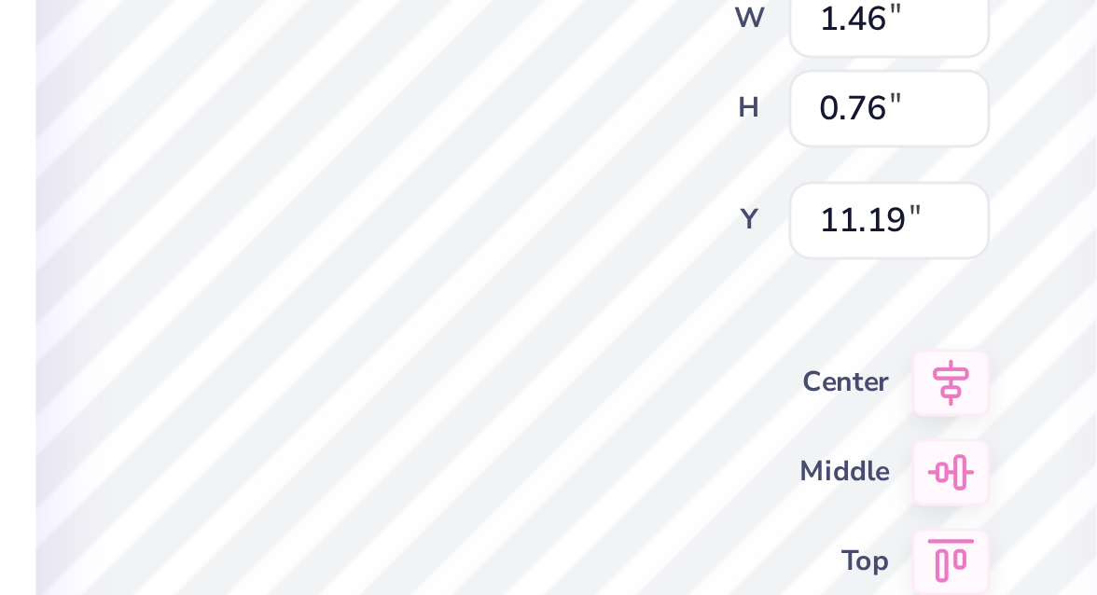
type input "0.51"
type input "11.44"
type input "11.19"
type input "1.38"
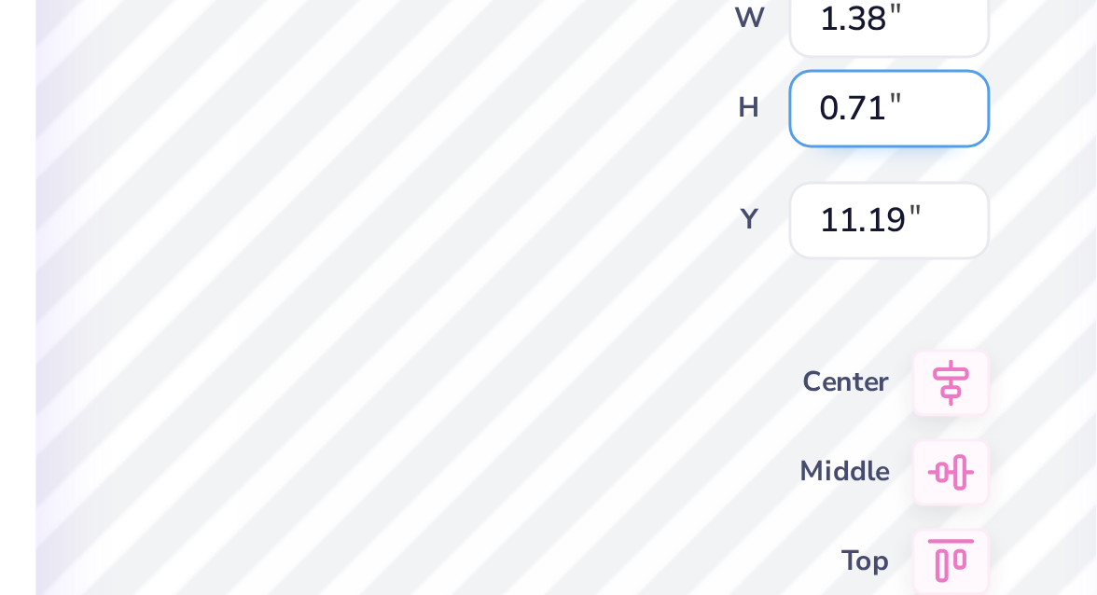
click at [701, 238] on input "0.71" at bounding box center [678, 235] width 67 height 26
click at [701, 238] on input "0.7" at bounding box center [678, 235] width 67 height 26
click at [701, 238] on input "0.69" at bounding box center [678, 235] width 67 height 26
click at [701, 238] on input "0.68" at bounding box center [678, 235] width 67 height 26
type input "0.67"
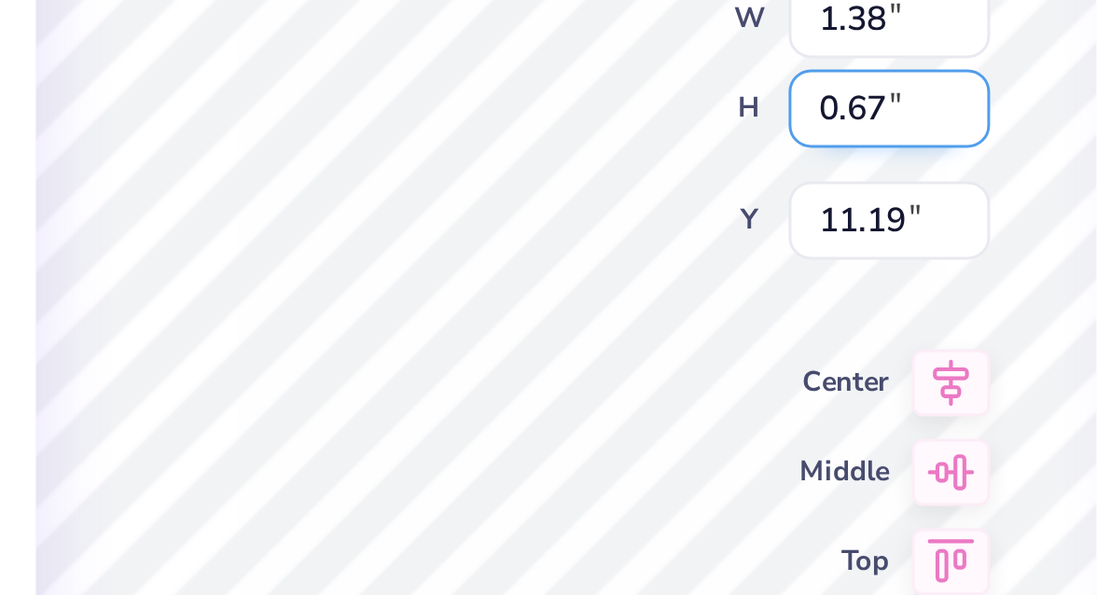
click at [701, 238] on input "0.67" at bounding box center [678, 235] width 67 height 26
type input "1.29"
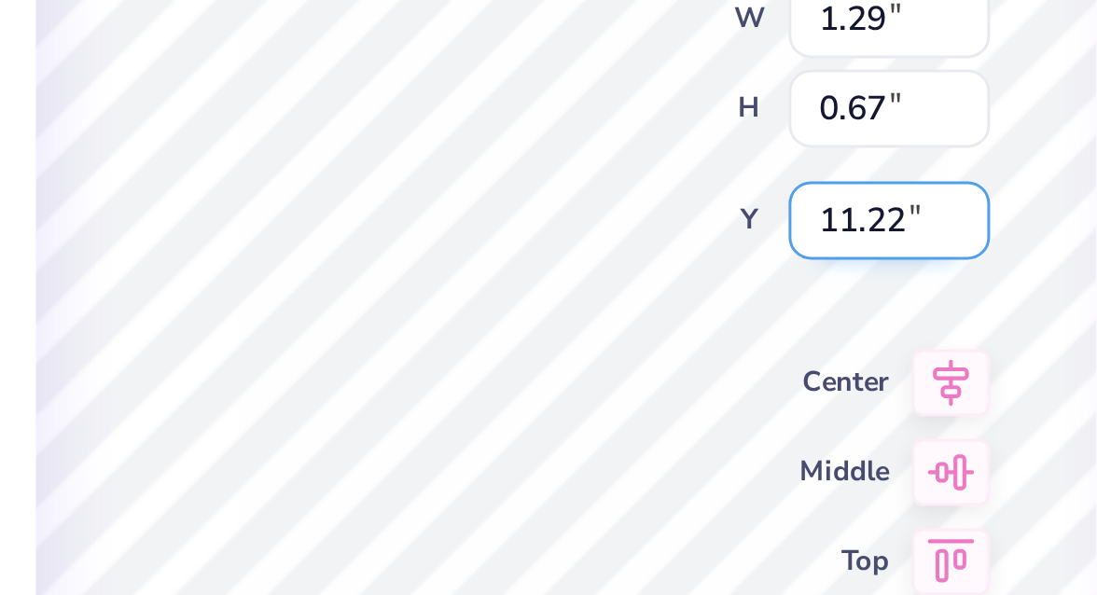
click at [695, 270] on input "11.22" at bounding box center [678, 272] width 67 height 26
click at [702, 275] on input "11.21" at bounding box center [678, 272] width 67 height 26
click at [702, 275] on input "11.2" at bounding box center [678, 272] width 67 height 26
click at [702, 275] on input "11.19" at bounding box center [678, 272] width 67 height 26
click at [702, 275] on input "11.18" at bounding box center [678, 272] width 67 height 26
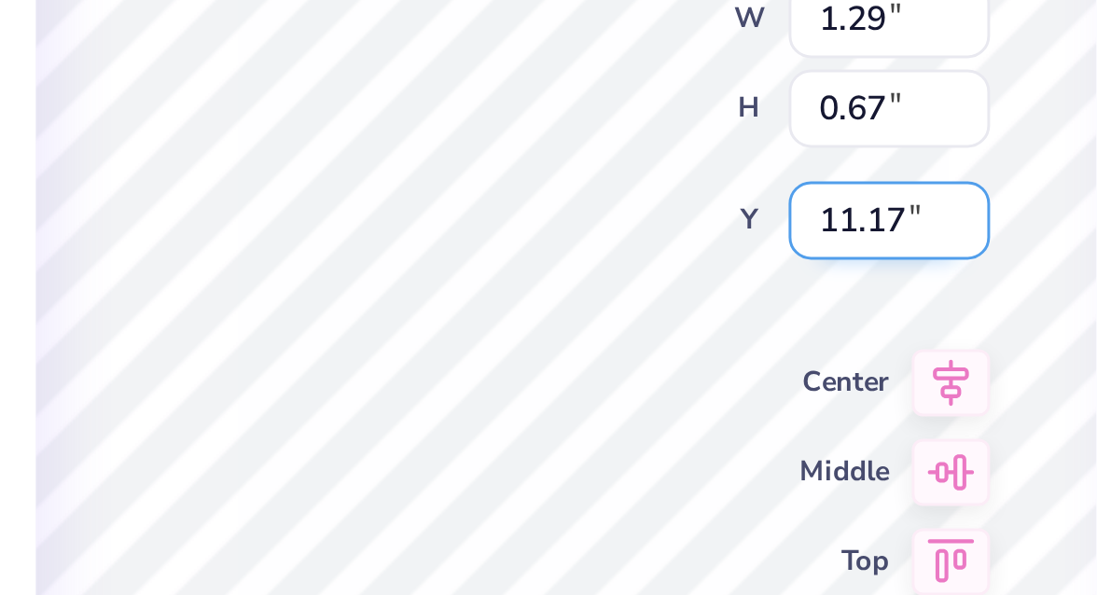
click at [702, 275] on input "11.17" at bounding box center [678, 272] width 67 height 26
click at [702, 275] on input "11.16" at bounding box center [678, 272] width 67 height 26
click at [704, 267] on input "11.17" at bounding box center [678, 272] width 67 height 26
click at [704, 267] on input "11.18" at bounding box center [678, 272] width 67 height 26
click at [704, 267] on input "11.19" at bounding box center [678, 272] width 67 height 26
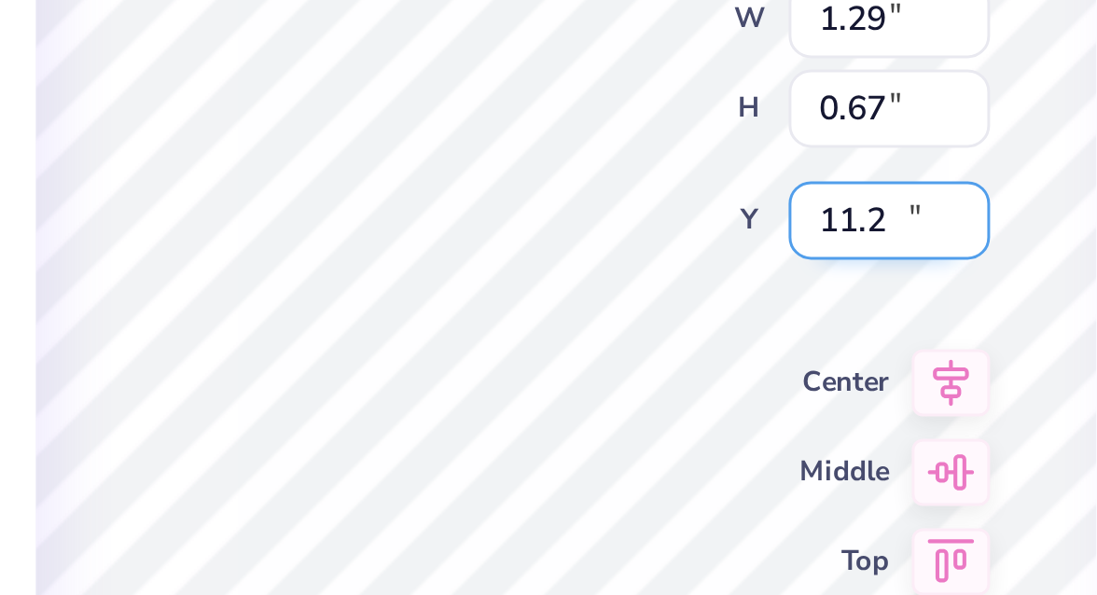
click at [704, 267] on input "11.2" at bounding box center [678, 272] width 67 height 26
click at [704, 267] on input "11.21" at bounding box center [678, 272] width 67 height 26
click at [704, 267] on input "11.22" at bounding box center [678, 272] width 67 height 26
click at [704, 267] on input "11.23" at bounding box center [678, 272] width 67 height 26
click at [704, 267] on input "11.24" at bounding box center [678, 272] width 67 height 26
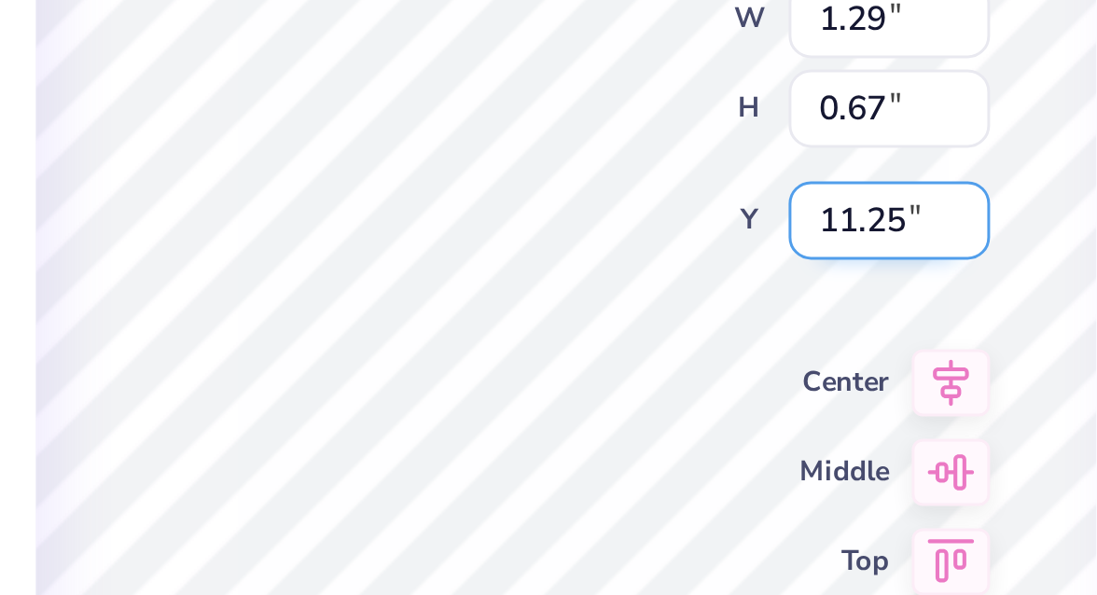
click at [704, 267] on input "11.25" at bounding box center [678, 272] width 67 height 26
click at [704, 267] on input "11.26" at bounding box center [678, 272] width 67 height 26
click at [704, 267] on input "11.27" at bounding box center [678, 272] width 67 height 26
click at [704, 267] on input "11.28" at bounding box center [678, 272] width 67 height 26
click at [704, 267] on input "11.29" at bounding box center [678, 272] width 67 height 26
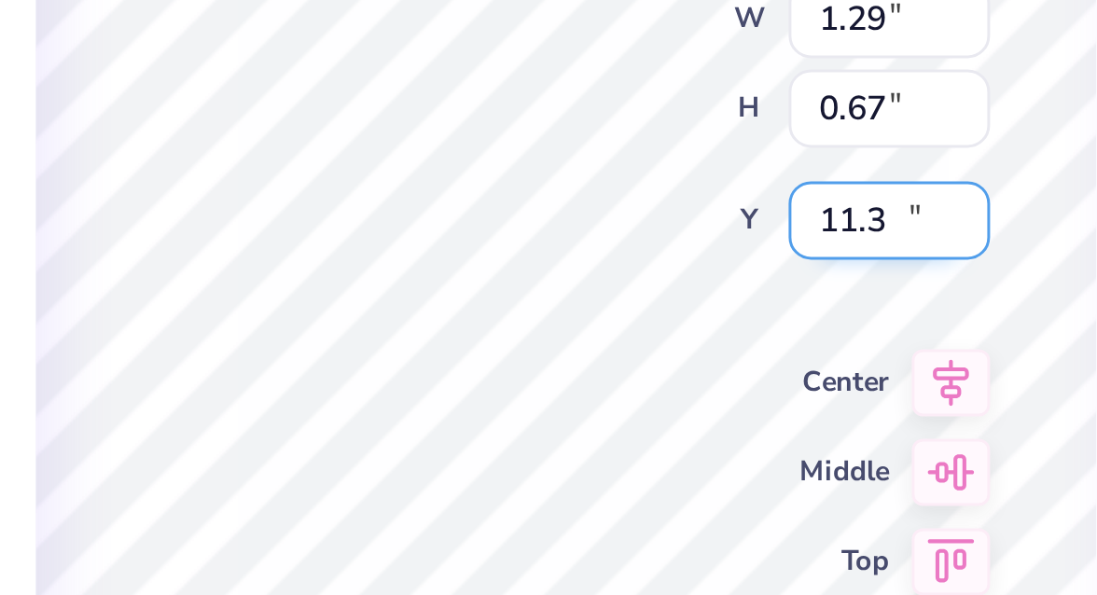
click at [704, 267] on input "11.3" at bounding box center [678, 272] width 67 height 26
click at [706, 266] on input "11.31" at bounding box center [678, 272] width 67 height 26
click at [706, 266] on input "11.32" at bounding box center [678, 272] width 67 height 26
click at [706, 266] on input "11.33" at bounding box center [678, 272] width 67 height 26
click at [706, 266] on input "11.34" at bounding box center [678, 272] width 67 height 26
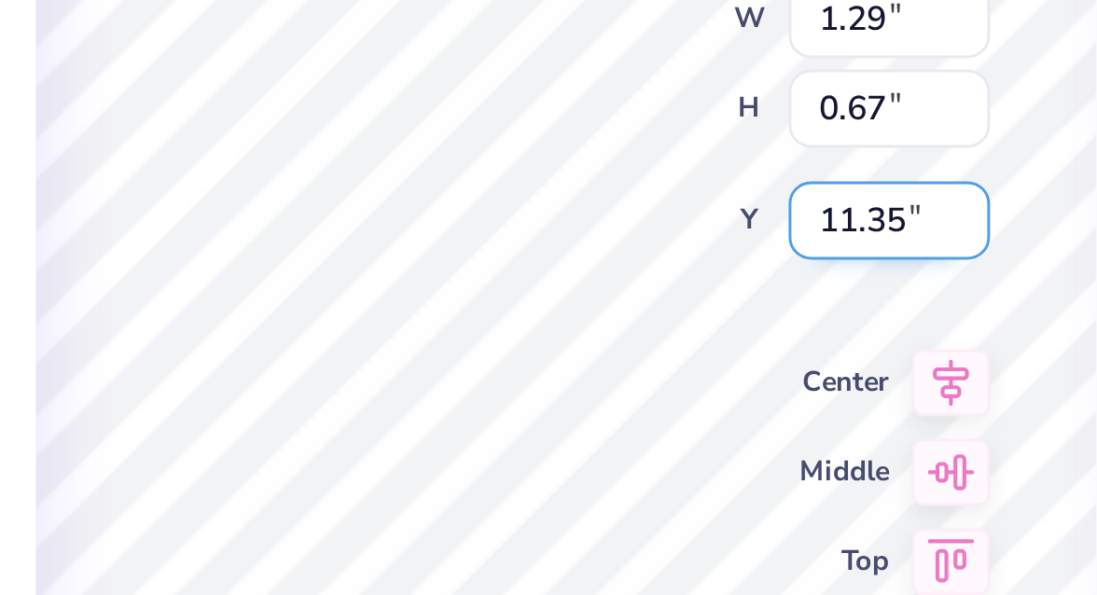
click at [706, 266] on input "11.35" at bounding box center [678, 272] width 67 height 26
click at [706, 266] on input "11.36" at bounding box center [678, 272] width 67 height 26
click at [706, 266] on input "11.37" at bounding box center [678, 272] width 67 height 26
click at [706, 266] on input "11.38" at bounding box center [678, 272] width 67 height 26
click at [706, 266] on input "11.39" at bounding box center [678, 272] width 67 height 26
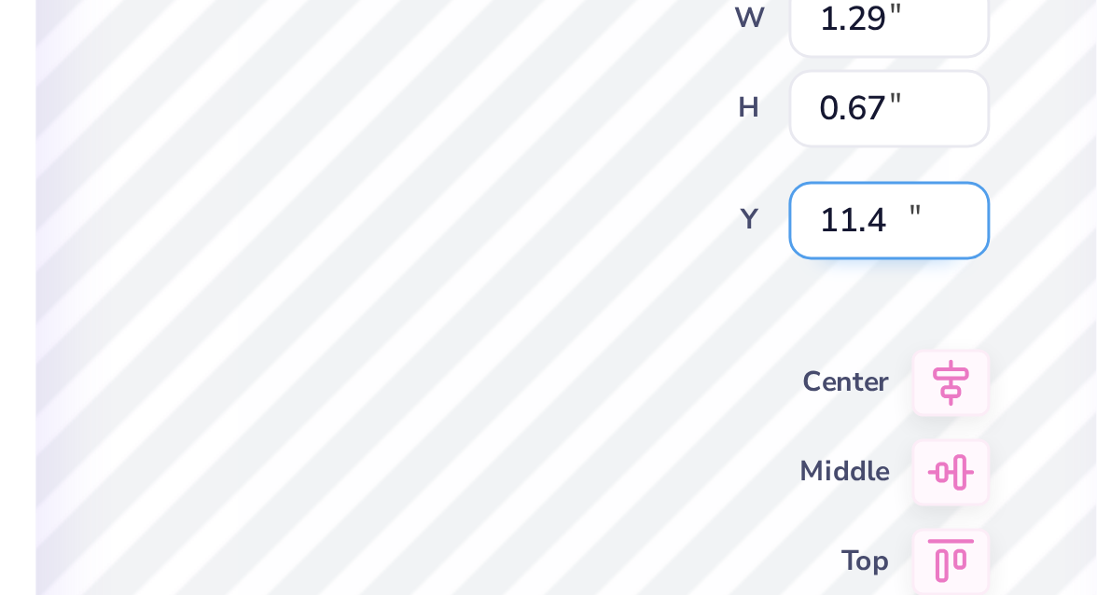
click at [706, 266] on input "11.4" at bounding box center [678, 272] width 67 height 26
click at [706, 266] on input "11.41" at bounding box center [678, 272] width 67 height 26
click at [706, 266] on input "11.42" at bounding box center [678, 272] width 67 height 26
click at [706, 266] on input "11.43" at bounding box center [678, 272] width 67 height 26
click at [706, 266] on input "11.44" at bounding box center [678, 272] width 67 height 26
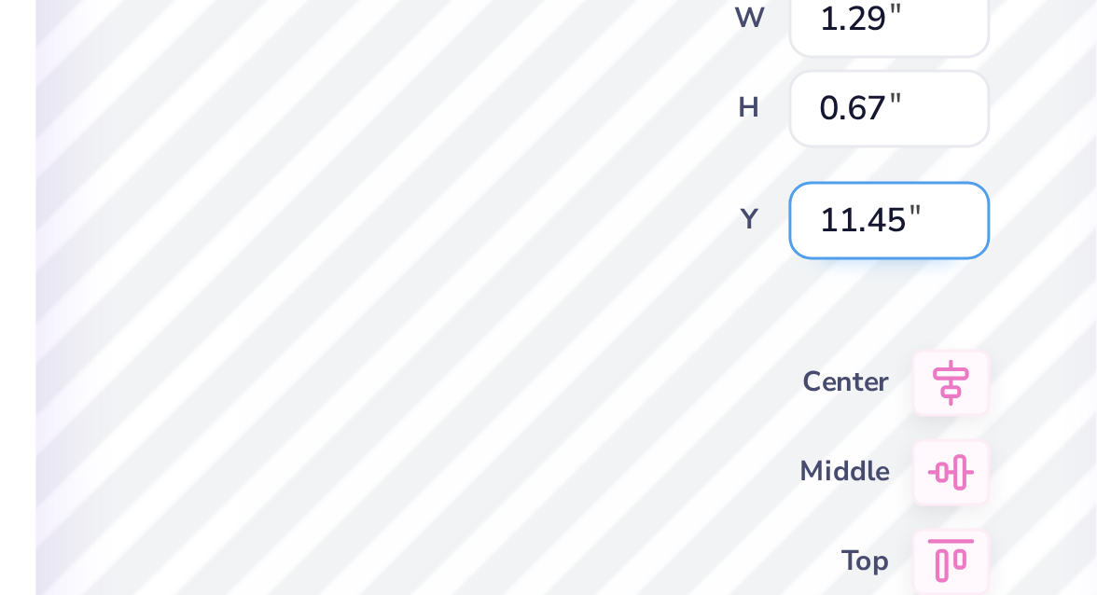
click at [706, 266] on input "11.45" at bounding box center [678, 272] width 67 height 26
click at [706, 266] on input "11.46" at bounding box center [678, 272] width 67 height 26
click at [706, 266] on input "11.47" at bounding box center [678, 272] width 67 height 26
click at [706, 266] on input "11.48" at bounding box center [678, 272] width 67 height 26
click at [706, 266] on input "11.49" at bounding box center [678, 272] width 67 height 26
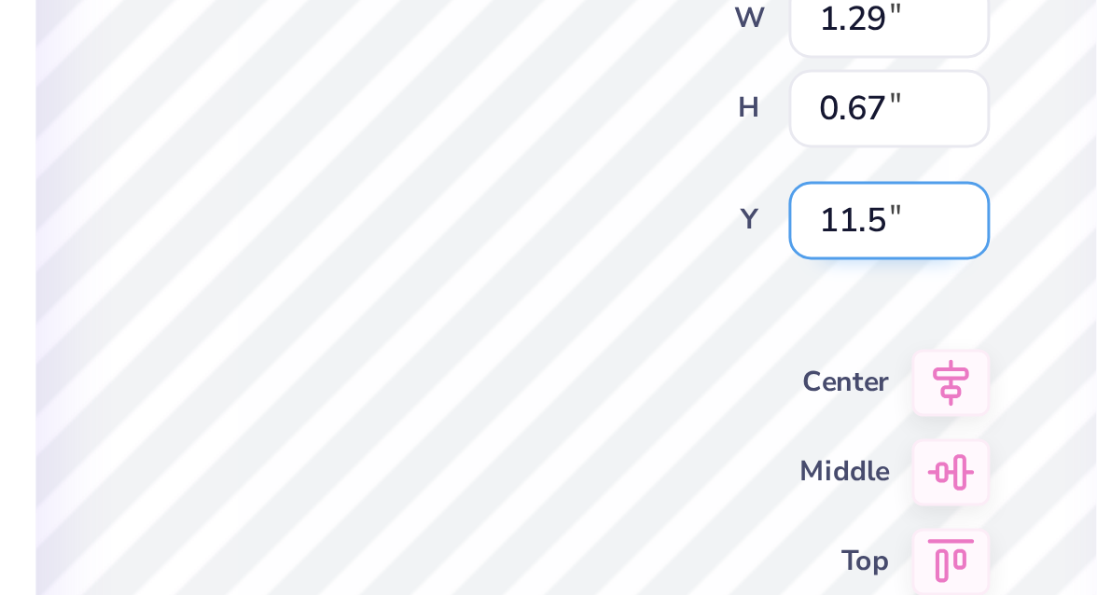
click at [706, 266] on input "11.5" at bounding box center [678, 272] width 67 height 26
click at [706, 266] on input "11.51" at bounding box center [678, 272] width 67 height 26
type input "11.52"
click at [706, 266] on input "11.52" at bounding box center [678, 272] width 67 height 26
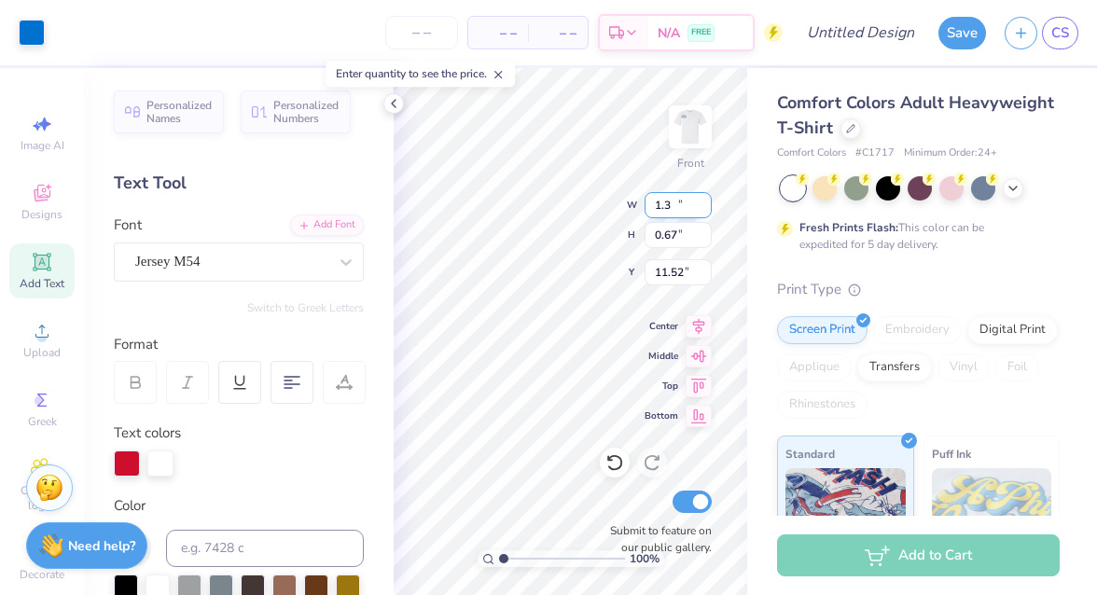
click at [705, 200] on input "1.3" at bounding box center [678, 205] width 67 height 26
type input "1.30"
type input "0.68"
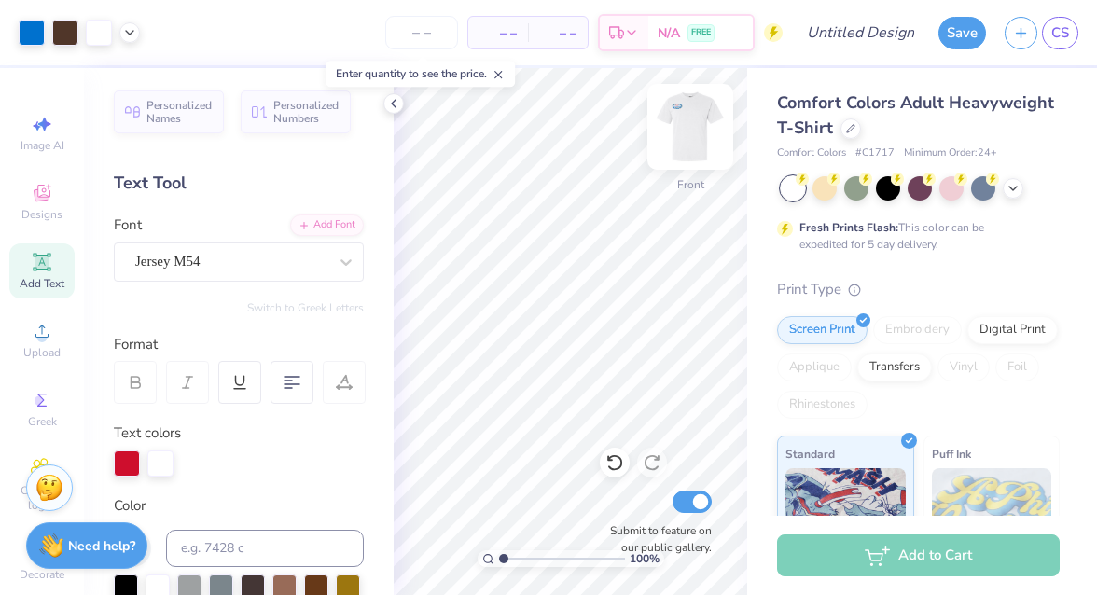
click at [687, 123] on img at bounding box center [690, 127] width 75 height 75
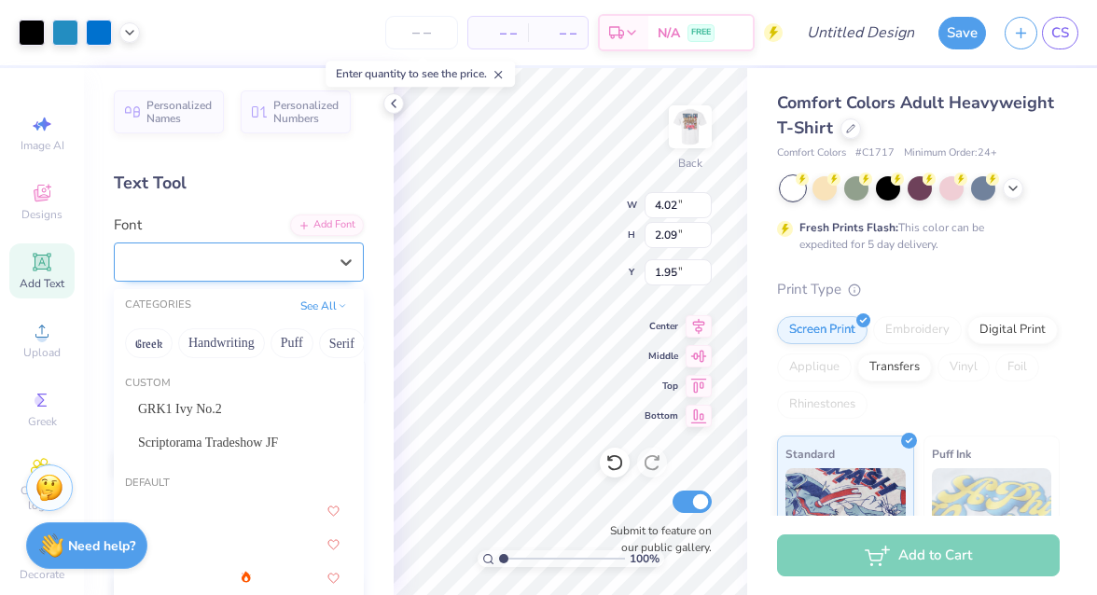
click at [328, 271] on div "Jersey M54" at bounding box center [231, 261] width 196 height 29
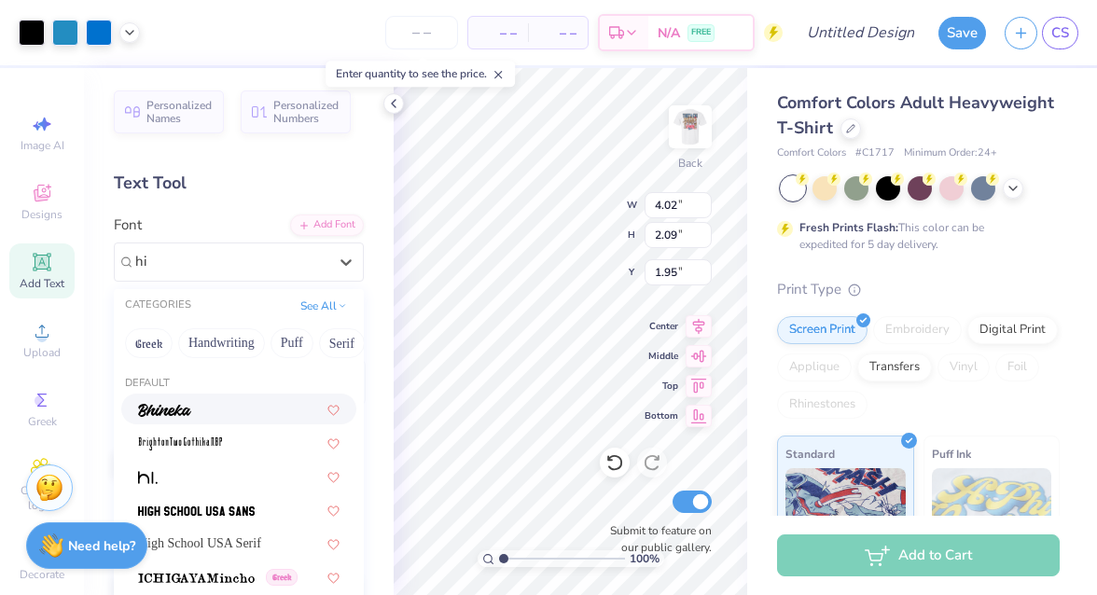
scroll to position [0, 0]
click at [216, 505] on img at bounding box center [196, 511] width 117 height 13
type input "hi"
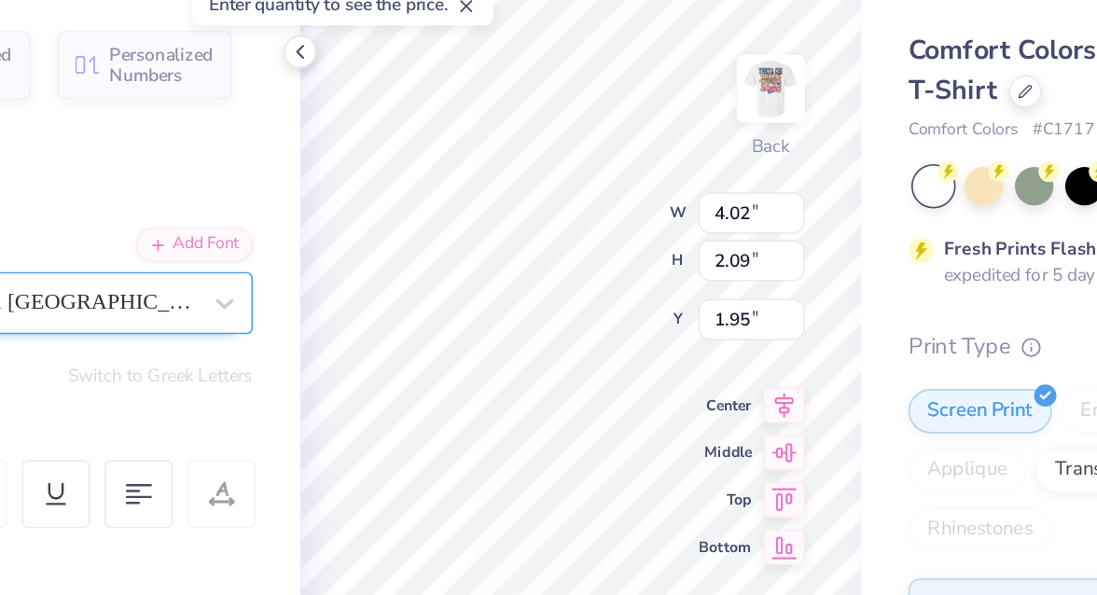
click at [153, 270] on div "High School USA Sans" at bounding box center [239, 262] width 250 height 39
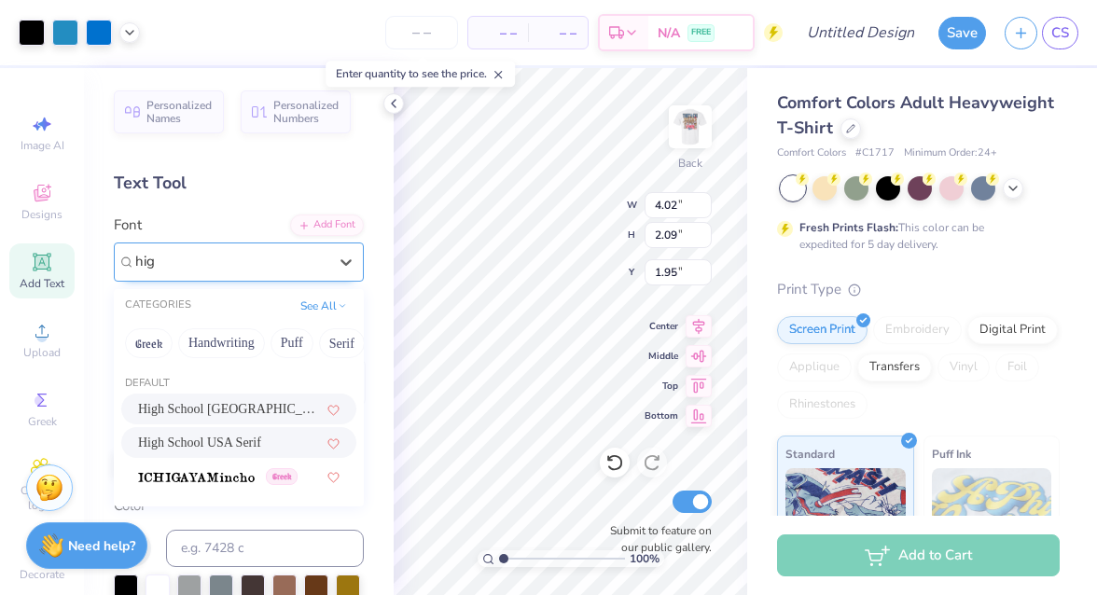
click at [248, 446] on span "High School USA Serif" at bounding box center [199, 443] width 123 height 20
type input "hig"
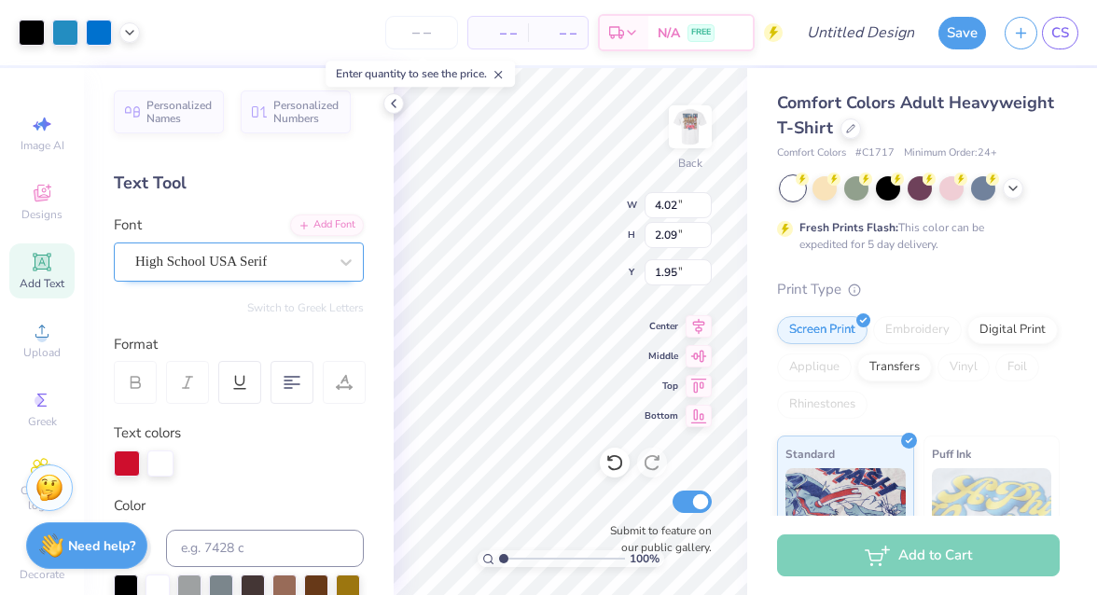
click at [257, 448] on div "Text colors" at bounding box center [239, 450] width 250 height 54
click at [326, 455] on div at bounding box center [239, 464] width 250 height 26
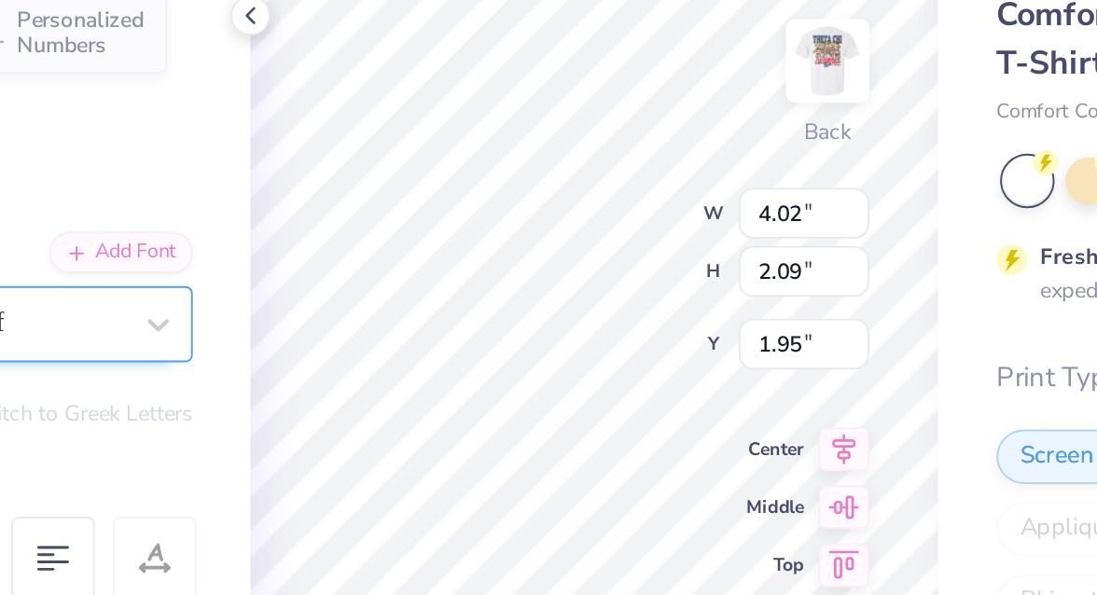
type input "3.00"
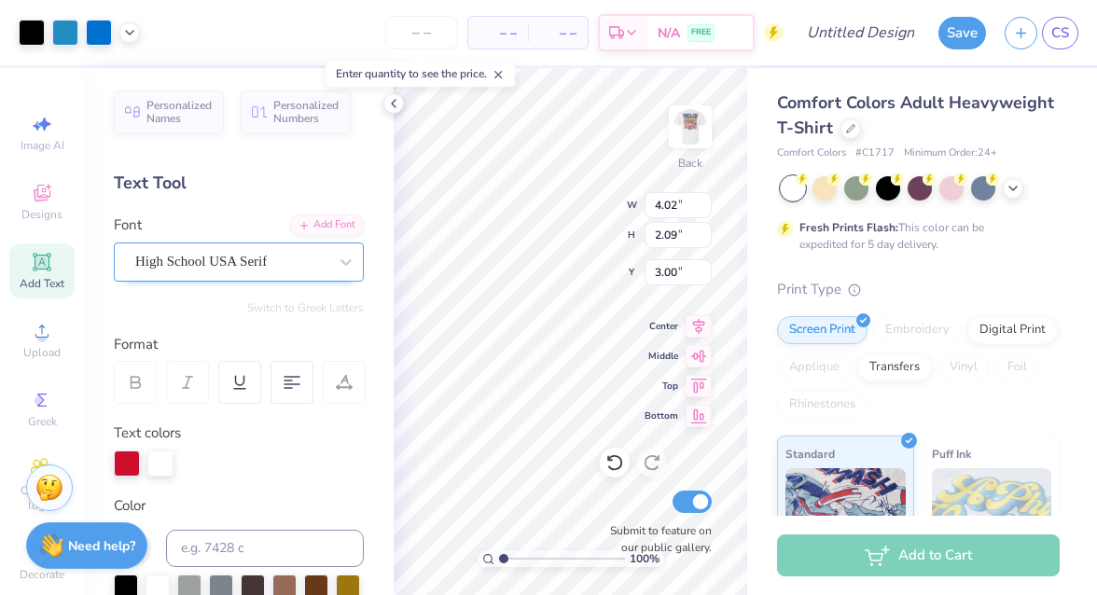
type input "1.95"
click at [68, 24] on div at bounding box center [65, 31] width 26 height 26
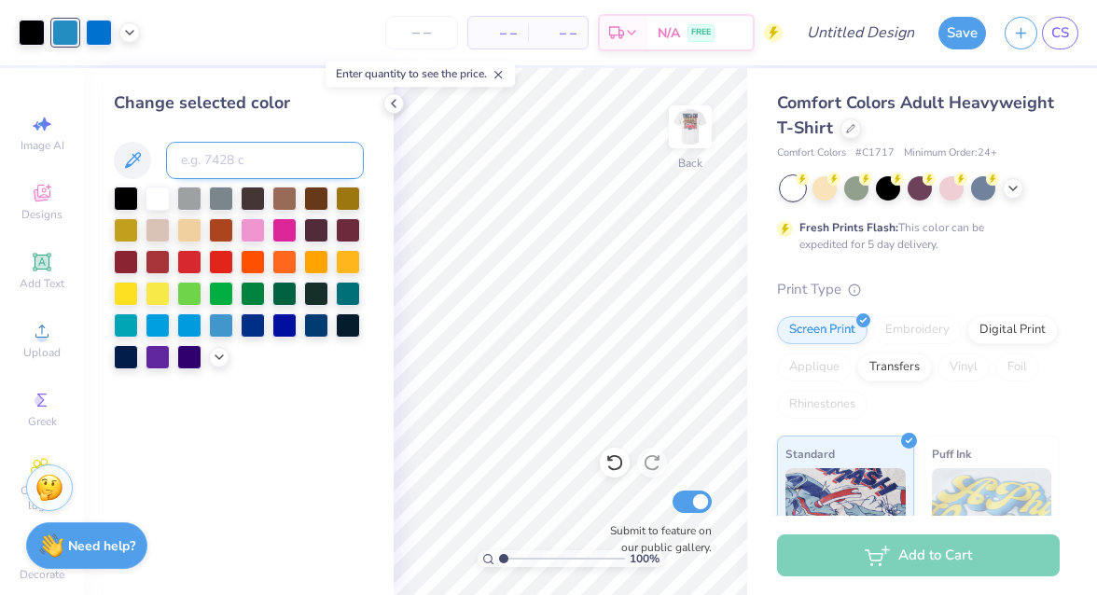
click at [203, 172] on input at bounding box center [265, 160] width 198 height 37
type input "285"
click at [501, 76] on line at bounding box center [498, 75] width 7 height 7
click at [129, 31] on icon at bounding box center [129, 30] width 15 height 15
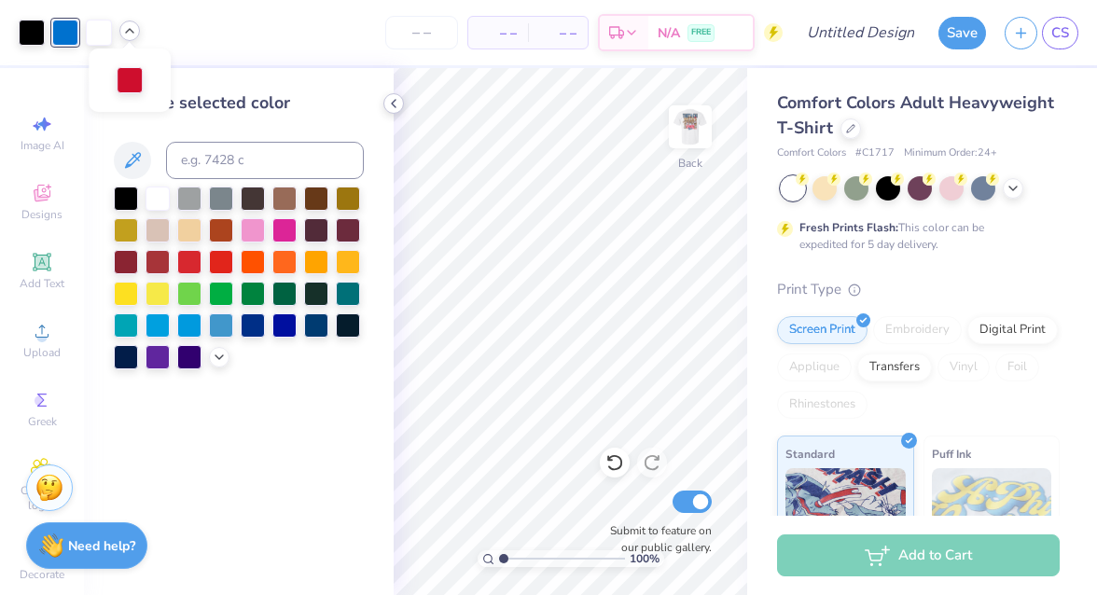
click at [394, 108] on icon at bounding box center [393, 103] width 15 height 15
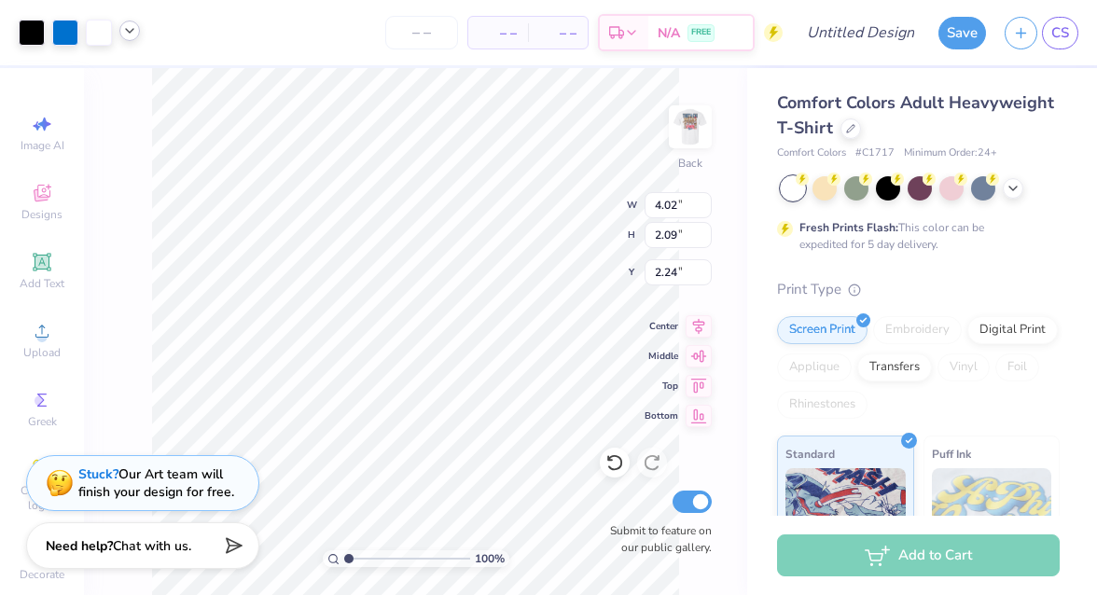
type input "2.25"
type input "1.95"
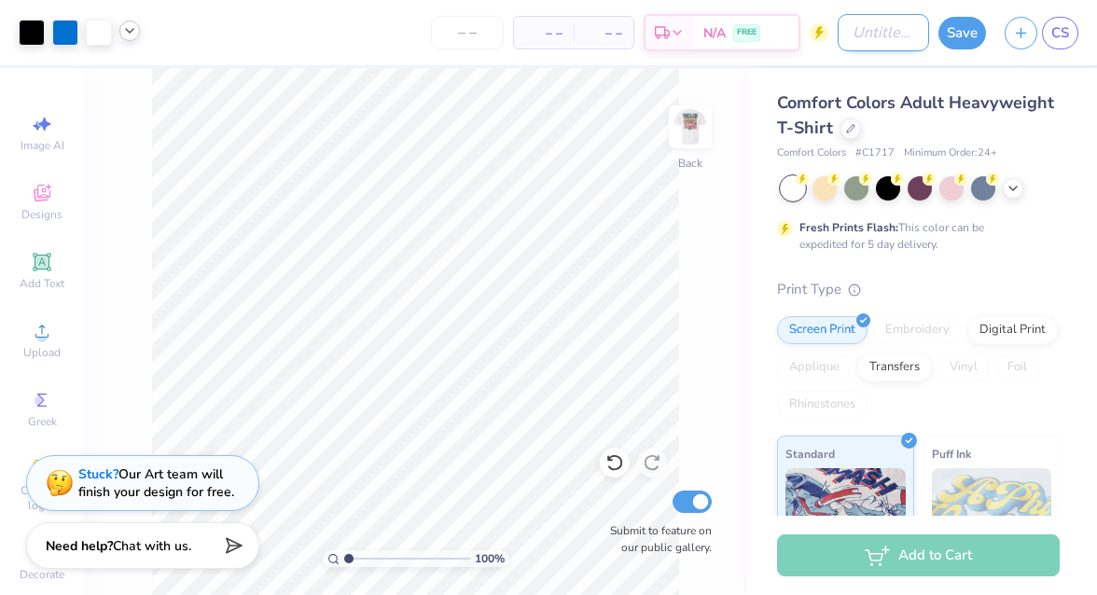
click at [838, 26] on input "Design Title" at bounding box center [883, 32] width 91 height 37
type input "rush"
click at [958, 23] on button "Save" at bounding box center [963, 30] width 48 height 33
click at [680, 118] on img at bounding box center [690, 127] width 75 height 75
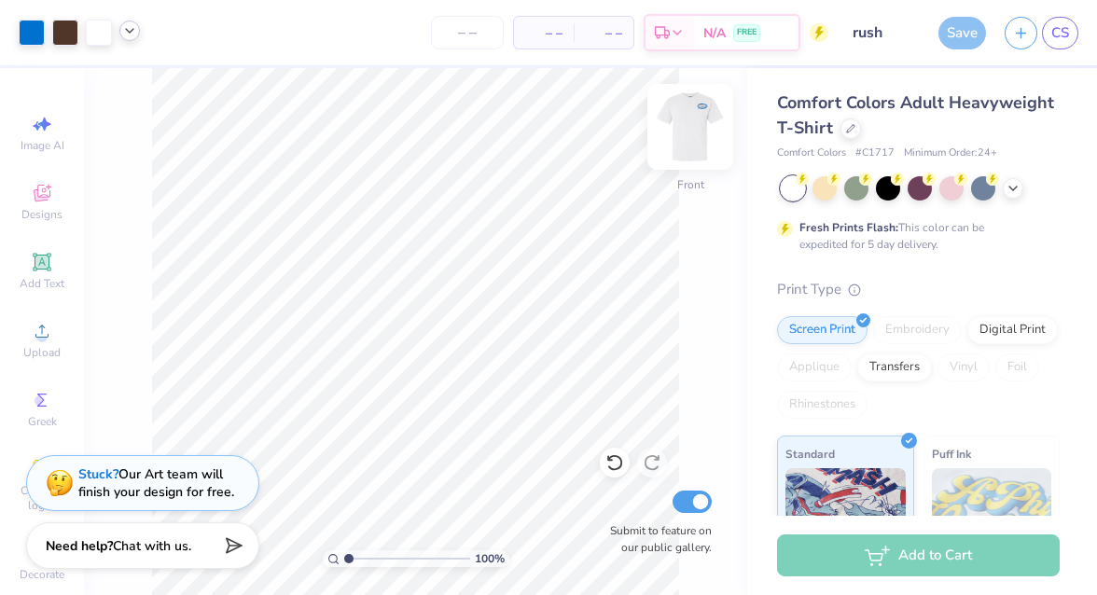
click at [695, 138] on img at bounding box center [690, 127] width 75 height 75
click at [696, 138] on img at bounding box center [690, 127] width 75 height 75
click at [696, 138] on img at bounding box center [690, 126] width 37 height 37
click at [695, 138] on img at bounding box center [690, 127] width 75 height 75
click at [1010, 196] on div at bounding box center [1013, 186] width 21 height 21
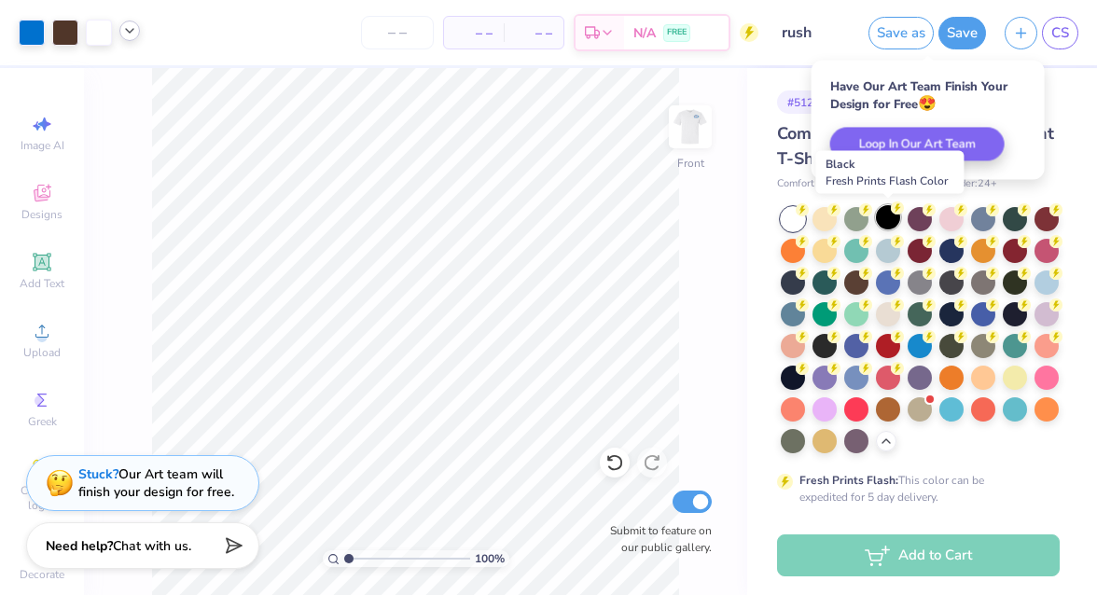
click at [896, 223] on div at bounding box center [888, 217] width 24 height 24
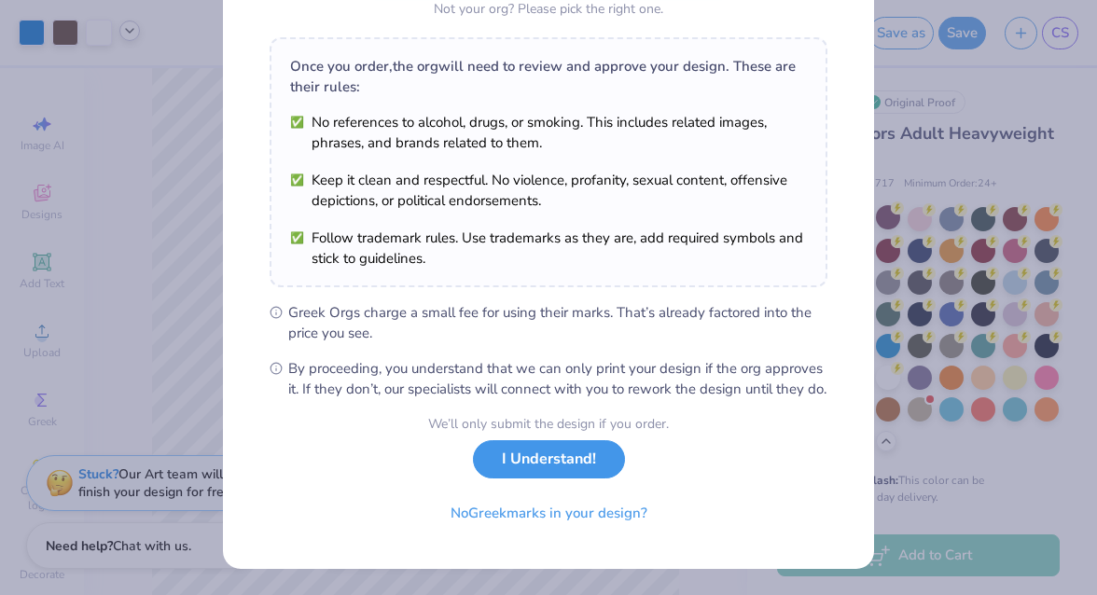
click at [586, 476] on button "I Understand!" at bounding box center [549, 459] width 152 height 38
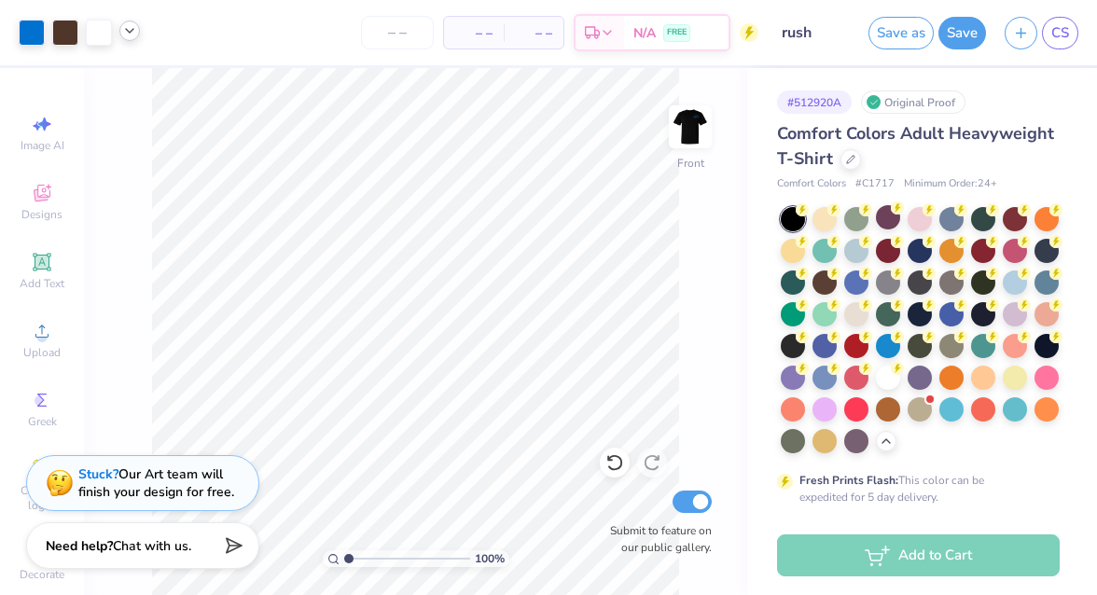
scroll to position [2, 0]
click at [703, 123] on img at bounding box center [690, 127] width 75 height 75
click at [703, 123] on img at bounding box center [690, 126] width 37 height 37
click at [703, 124] on img at bounding box center [690, 126] width 37 height 37
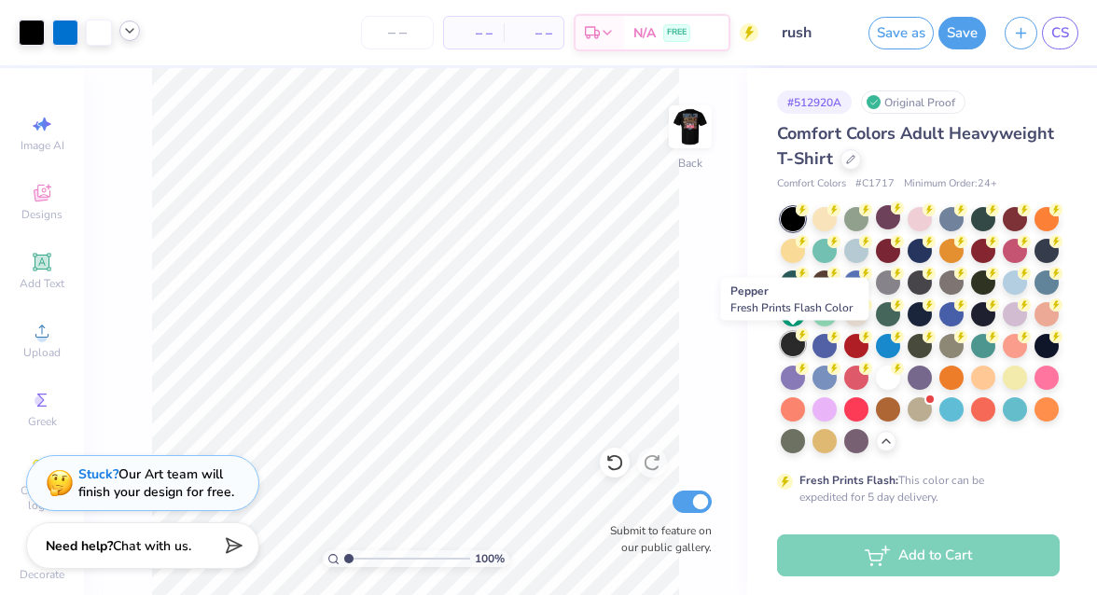
click at [798, 342] on div at bounding box center [793, 344] width 24 height 24
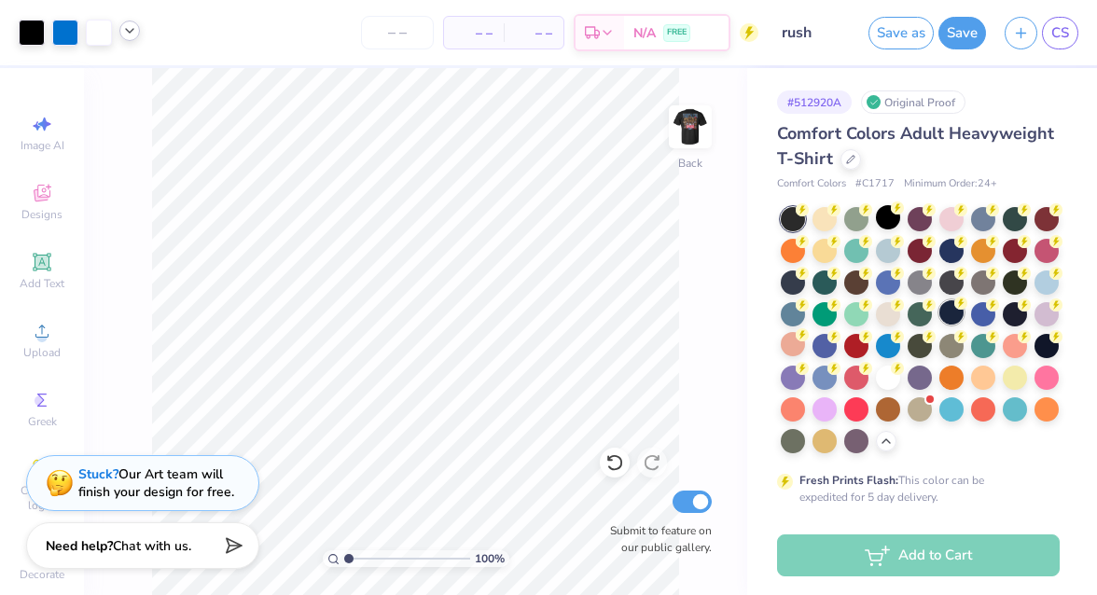
click at [945, 313] on div at bounding box center [951, 312] width 24 height 24
click at [885, 370] on div at bounding box center [888, 376] width 24 height 24
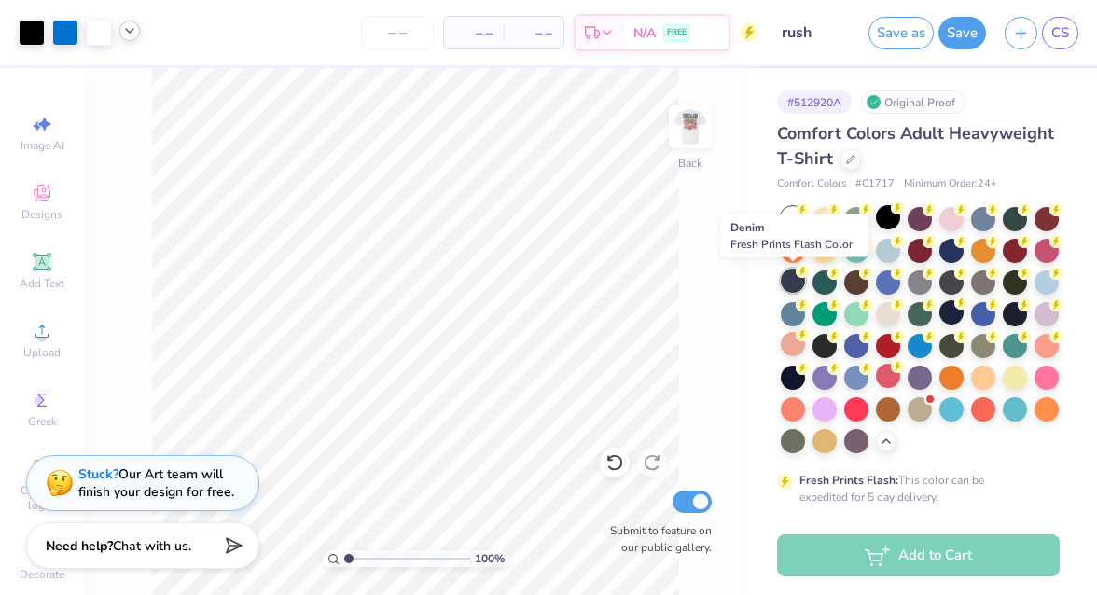
click at [790, 286] on div at bounding box center [793, 281] width 24 height 24
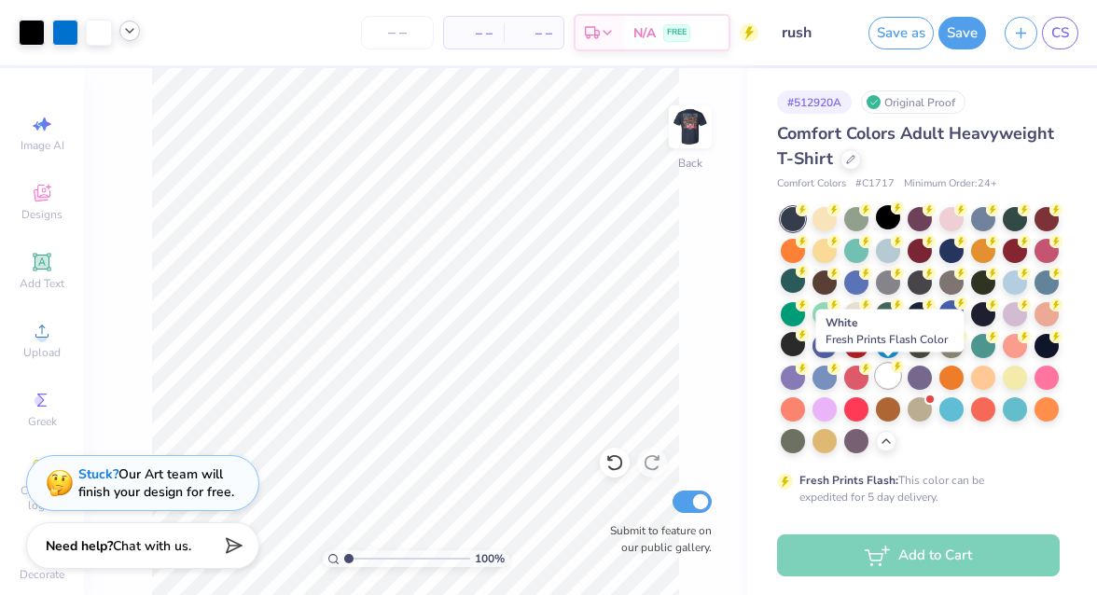
click at [888, 370] on div at bounding box center [888, 376] width 24 height 24
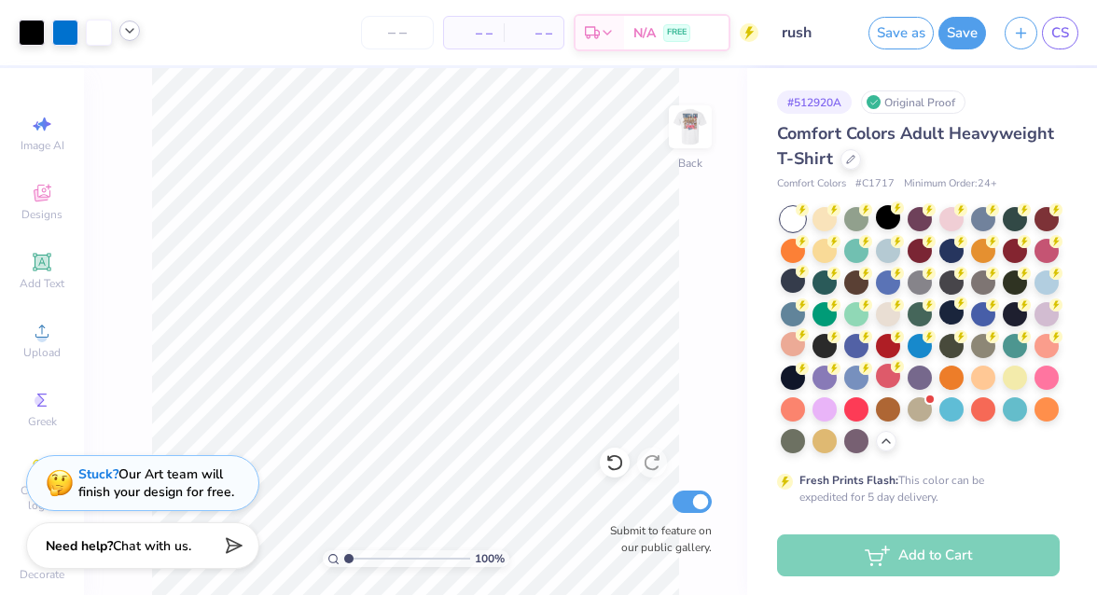
click at [700, 230] on div "100 % Back Submit to feature on our public gallery." at bounding box center [415, 331] width 663 height 527
click at [894, 212] on circle at bounding box center [897, 208] width 13 height 13
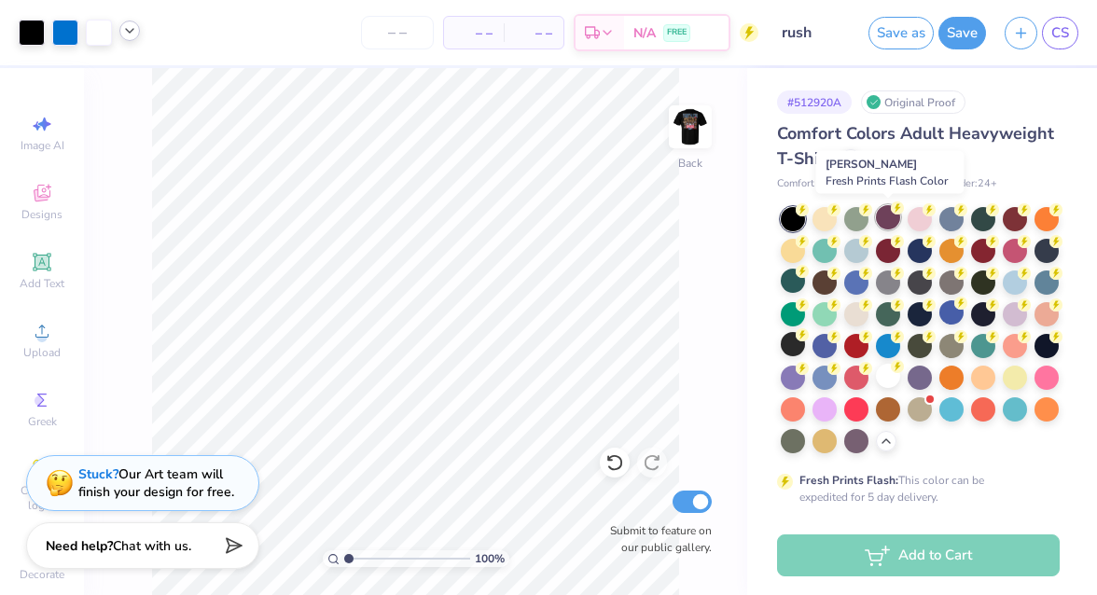
click at [894, 212] on circle at bounding box center [897, 208] width 13 height 13
click at [882, 381] on div at bounding box center [888, 376] width 24 height 24
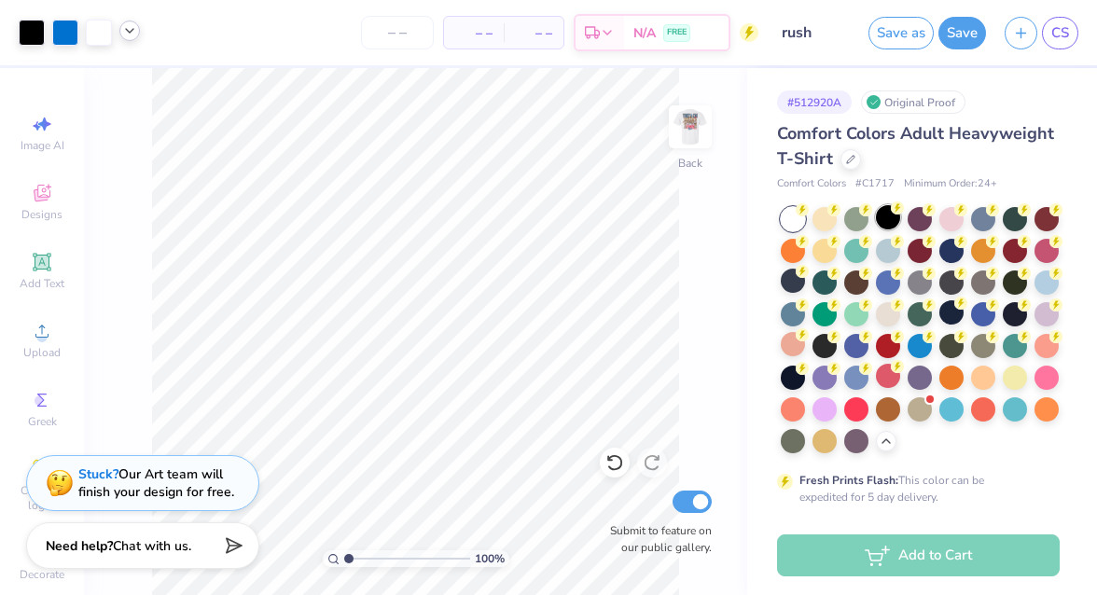
click at [886, 217] on div at bounding box center [888, 217] width 24 height 24
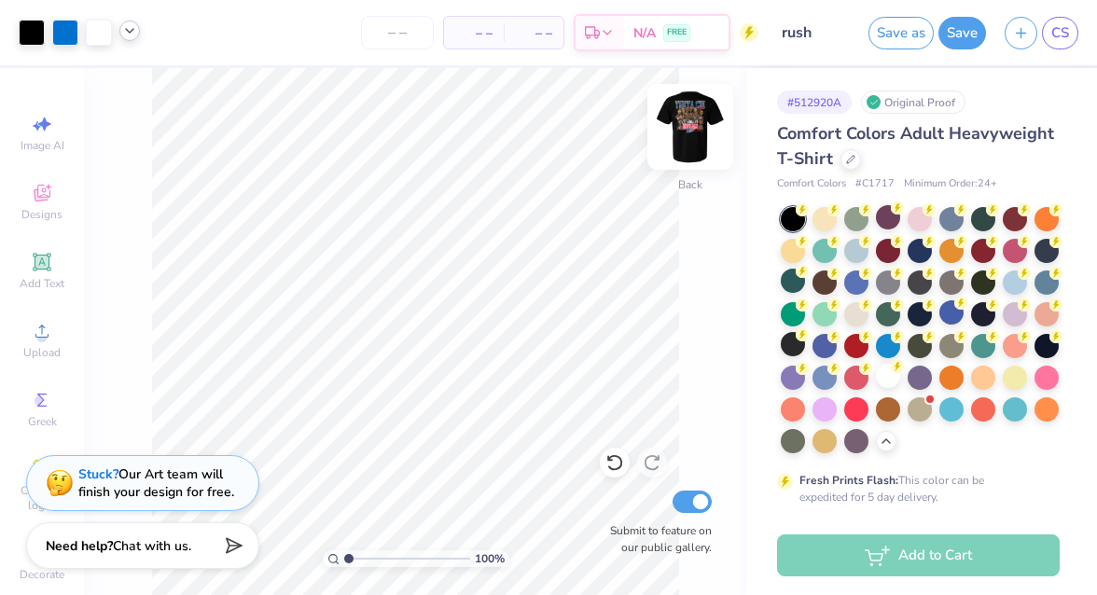
click at [686, 133] on img at bounding box center [690, 127] width 75 height 75
click at [686, 133] on img at bounding box center [690, 126] width 37 height 37
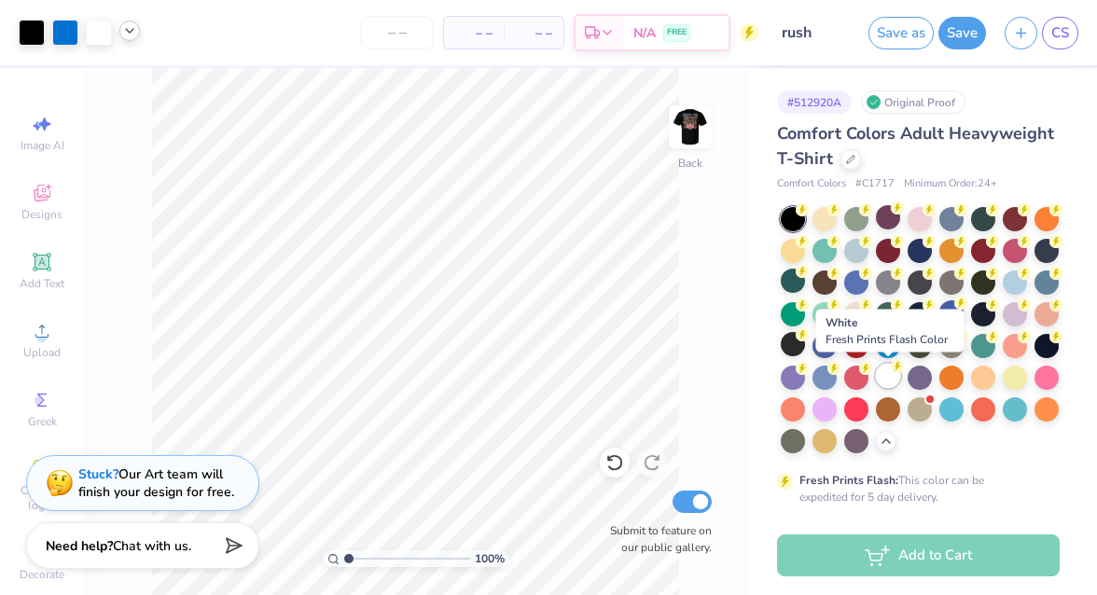
click at [892, 377] on div at bounding box center [888, 376] width 24 height 24
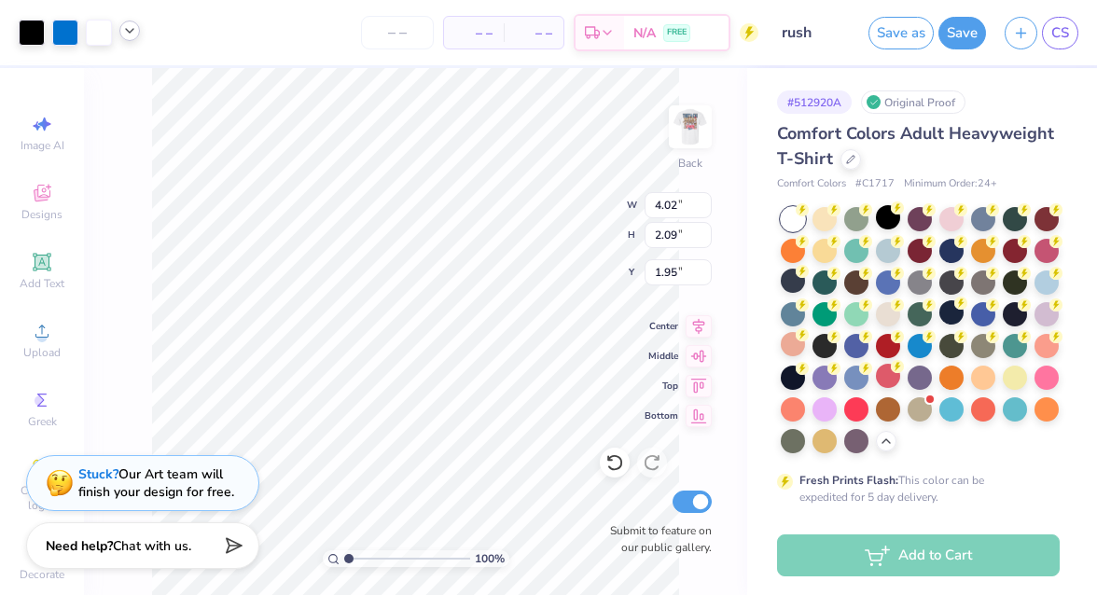
type input "4.51"
type input "2.35"
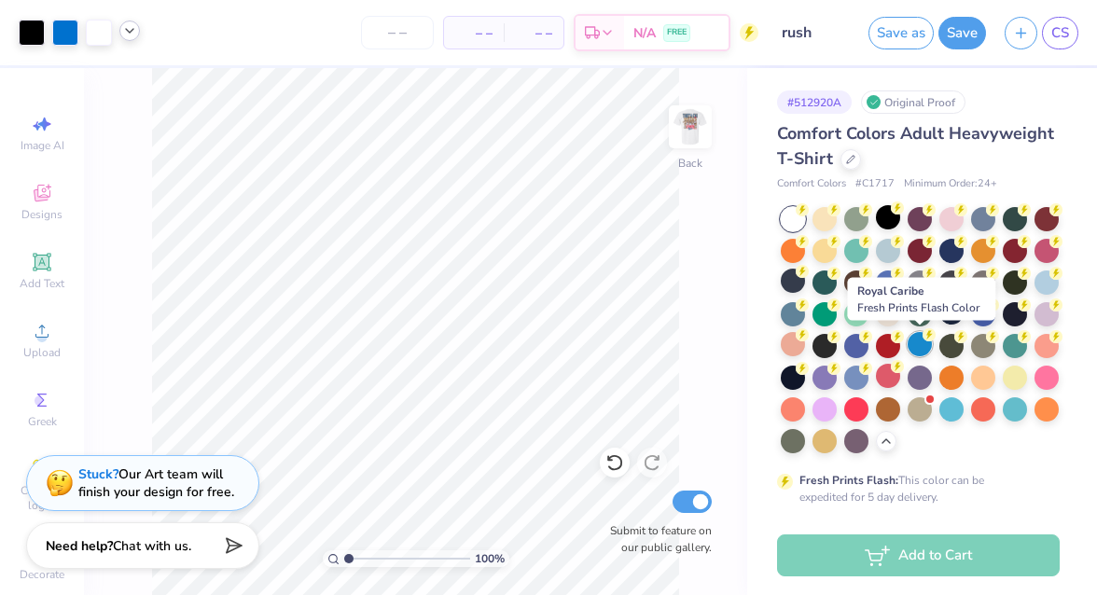
click at [918, 345] on div at bounding box center [920, 344] width 24 height 24
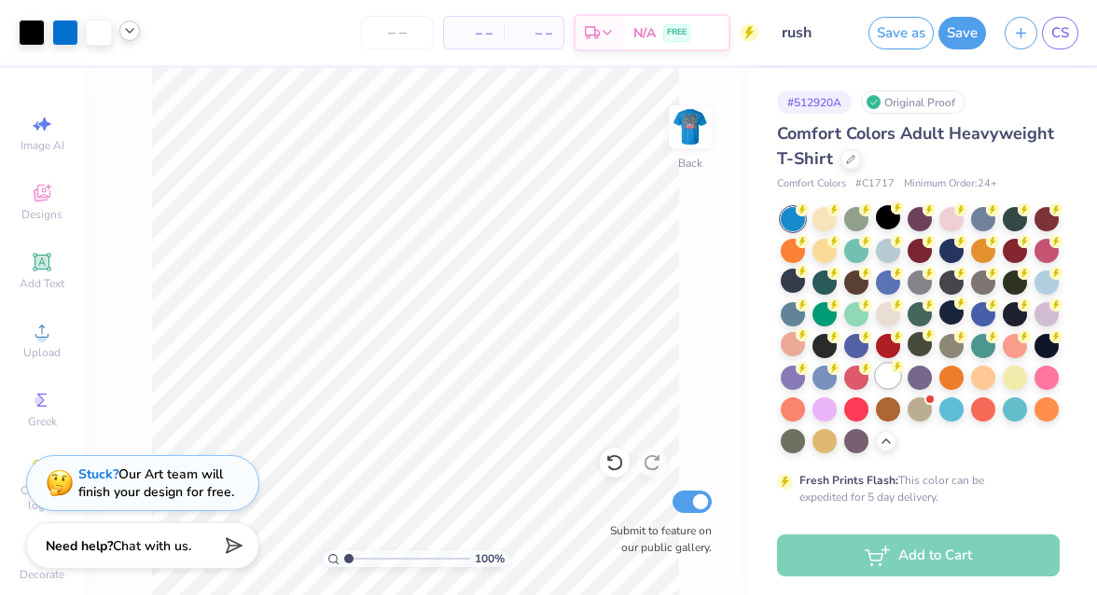
click at [886, 383] on div at bounding box center [888, 376] width 24 height 24
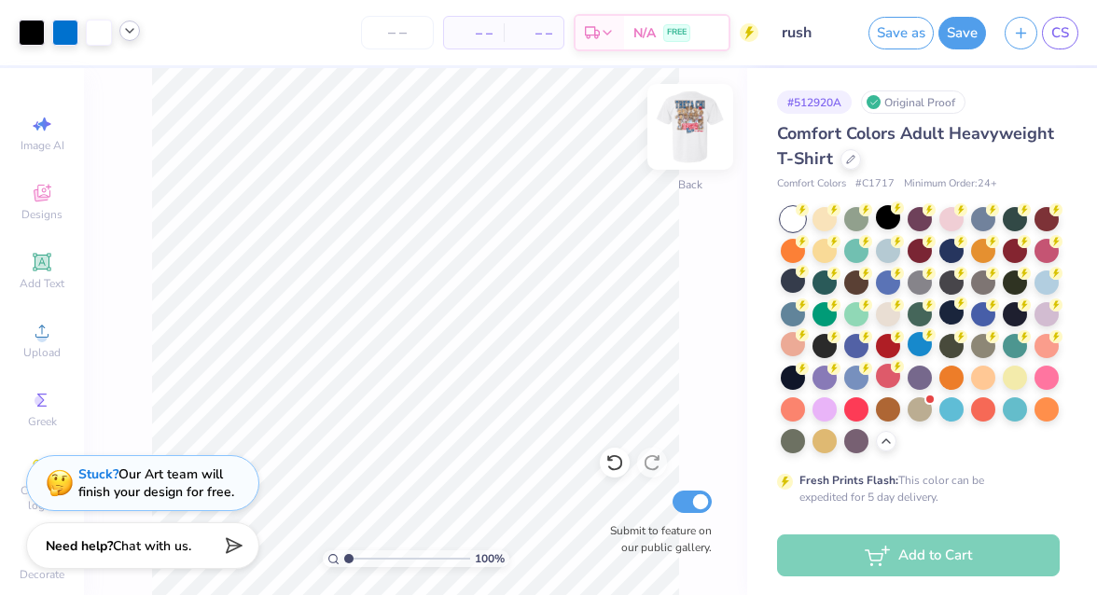
click at [694, 127] on img at bounding box center [690, 127] width 75 height 75
click at [679, 120] on img at bounding box center [690, 127] width 75 height 75
click at [679, 120] on img at bounding box center [690, 126] width 37 height 37
click at [679, 131] on img at bounding box center [690, 127] width 75 height 75
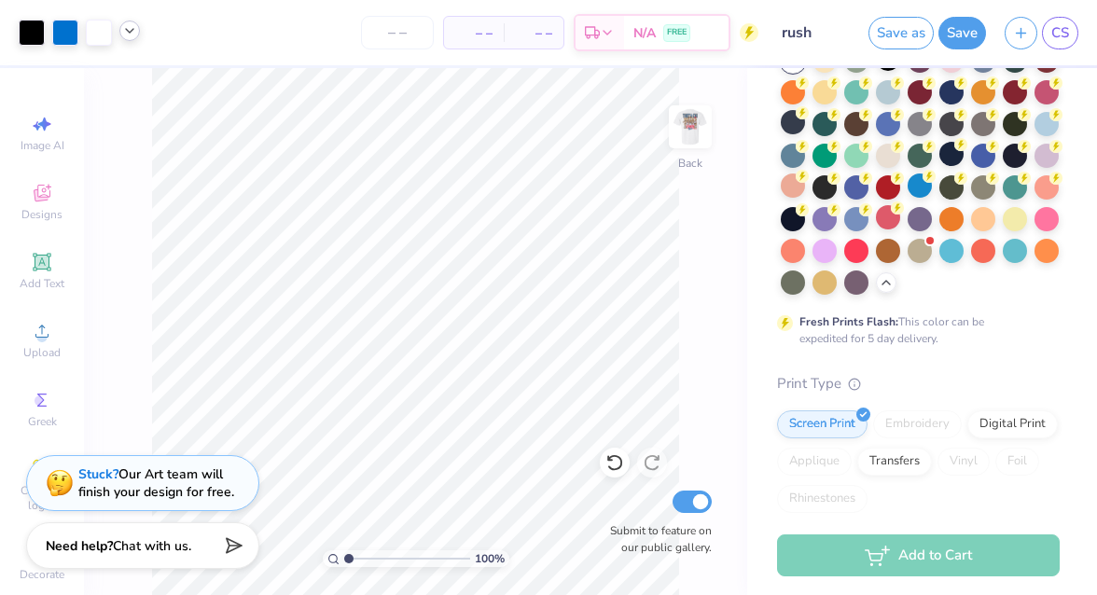
scroll to position [0, 0]
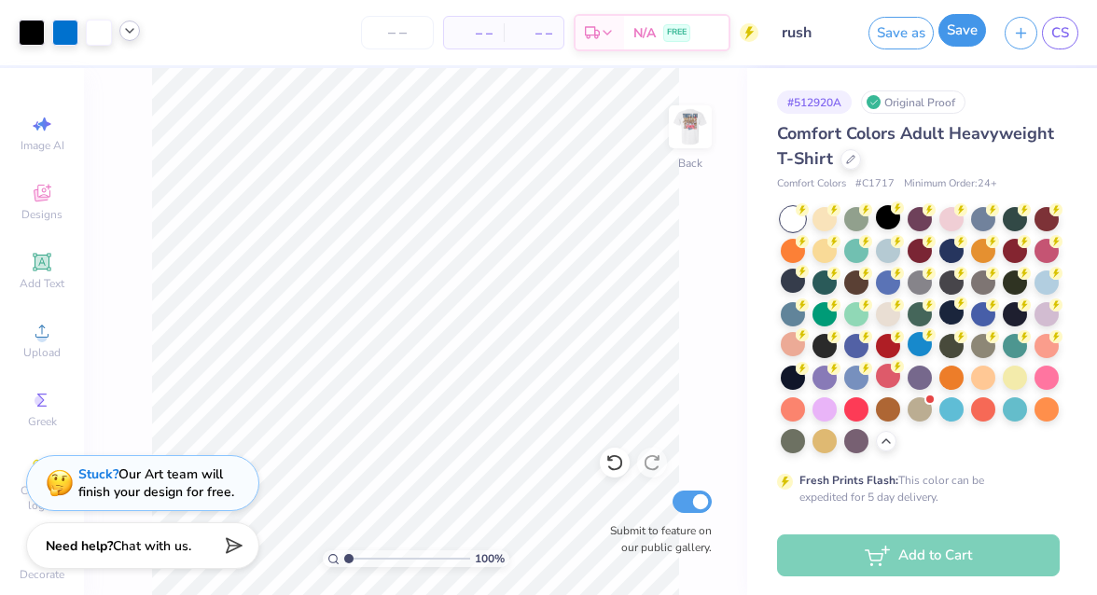
click at [962, 37] on button "Save" at bounding box center [963, 30] width 48 height 33
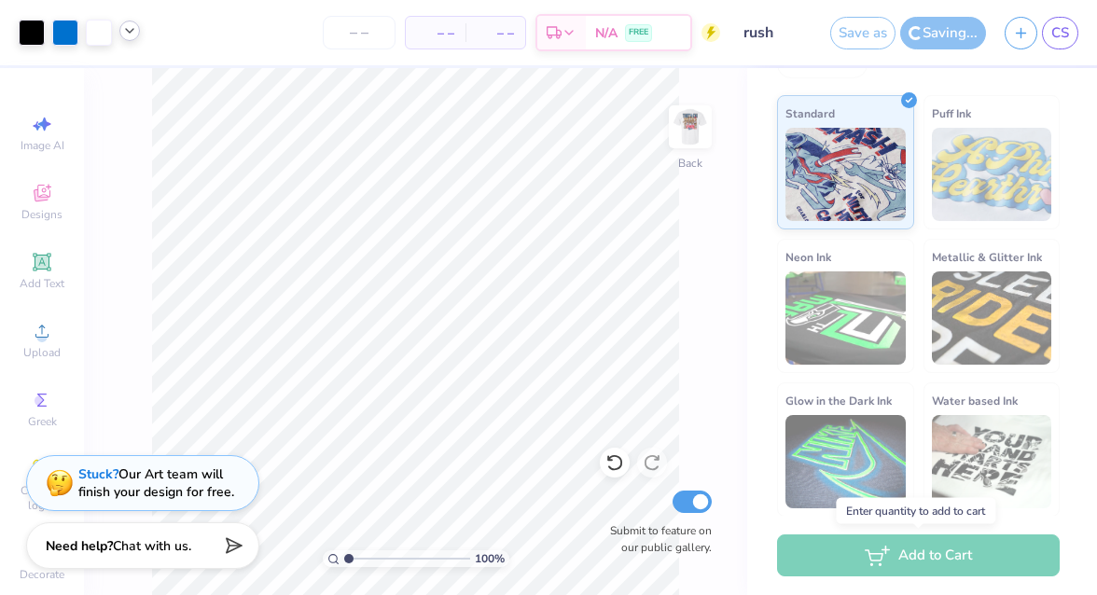
scroll to position [156, 0]
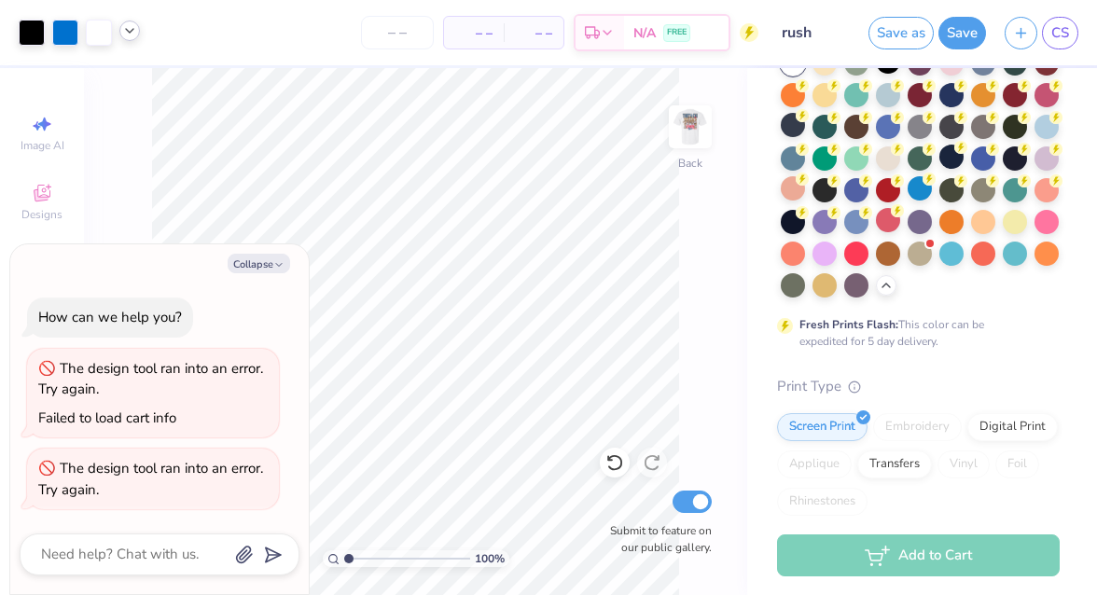
type textarea "x"
